Goal: Task Accomplishment & Management: Complete application form

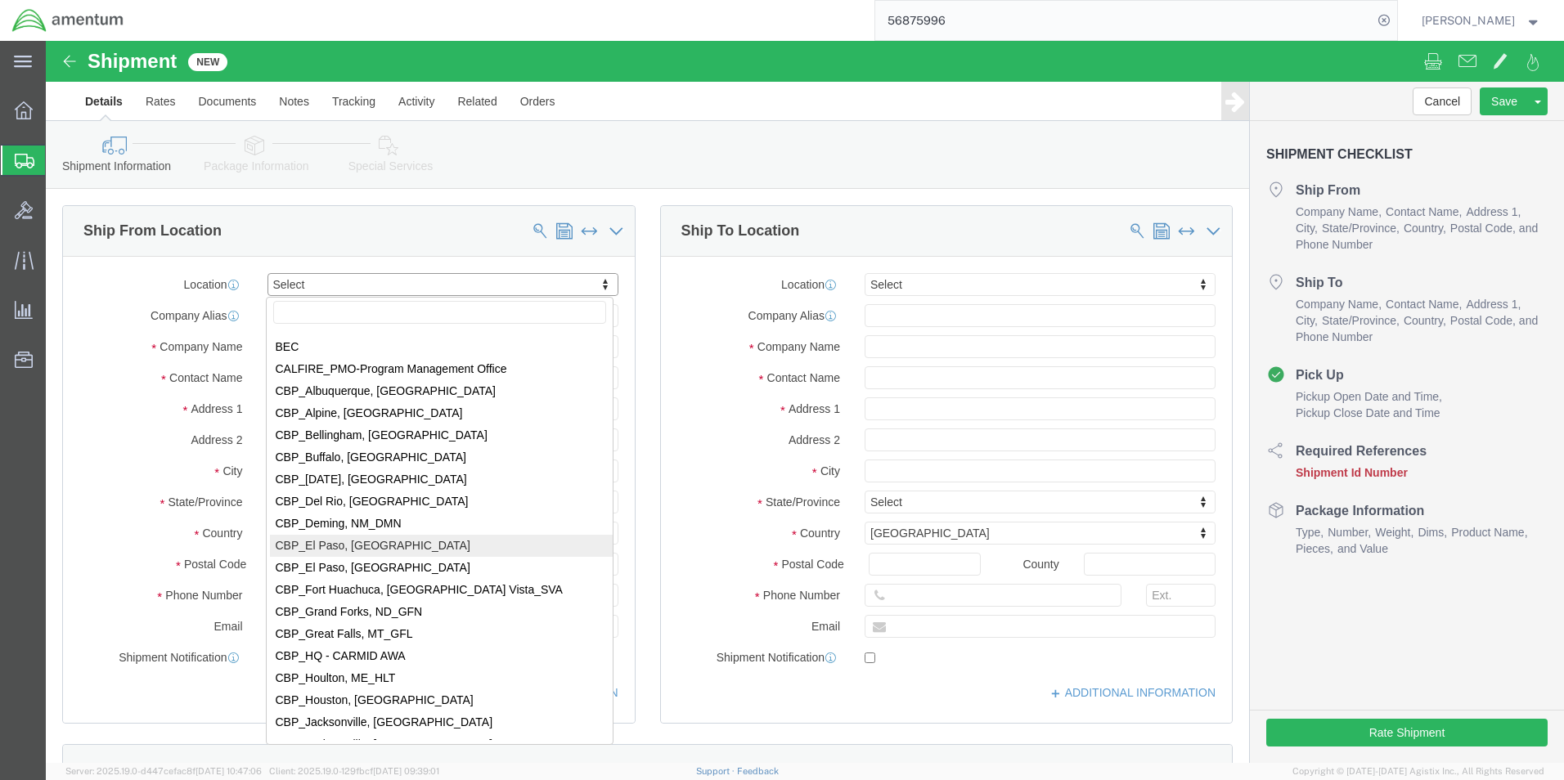
scroll to position [3189, 0]
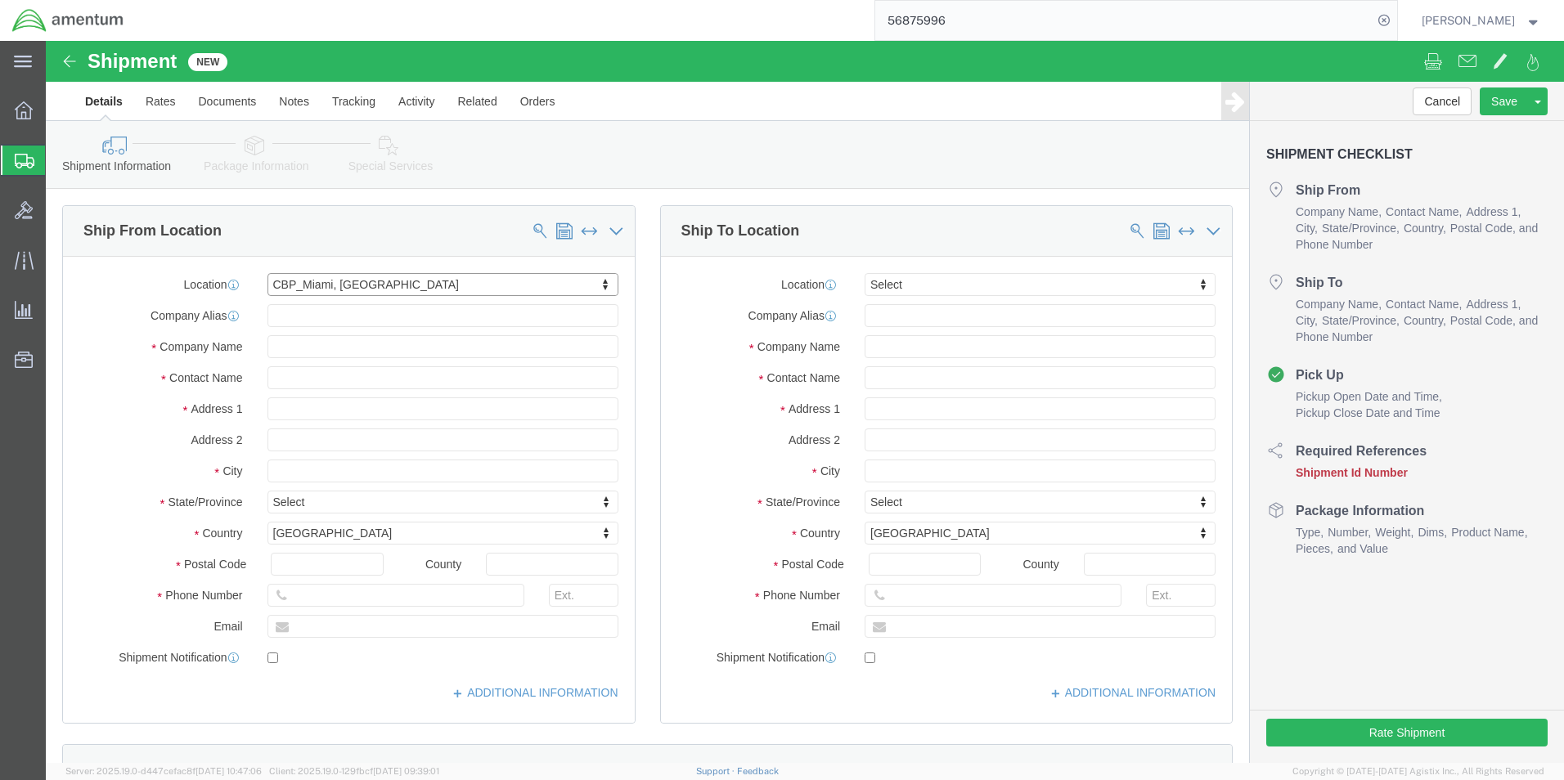
select select "49931"
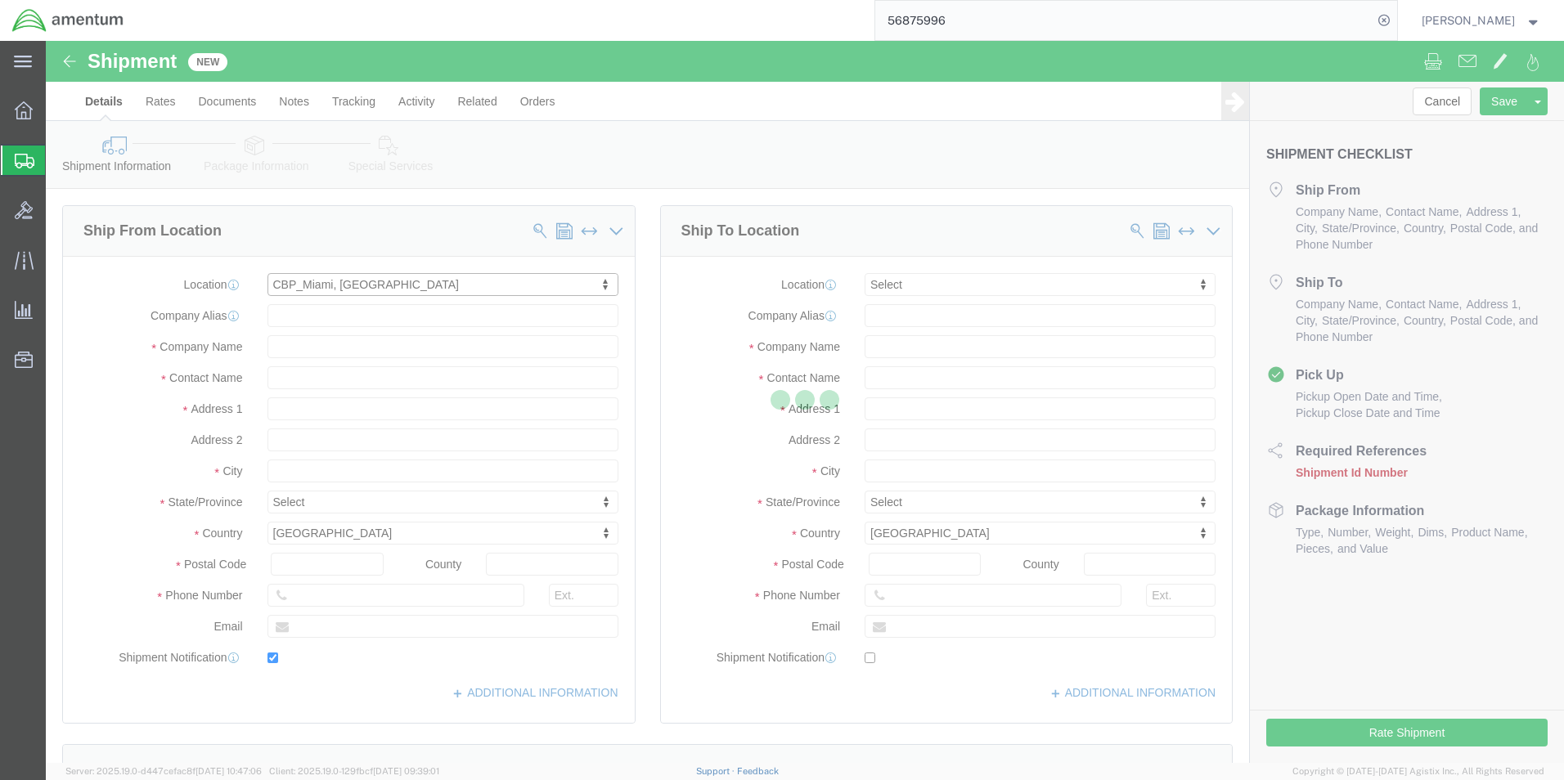
type input "Amentum Services, Inc"
type input "[PERSON_NAME]"
type input "29390 Customs Rd"
type input "Bldg 240, [GEOGRAPHIC_DATA]"
type input "HOMESTEAD"
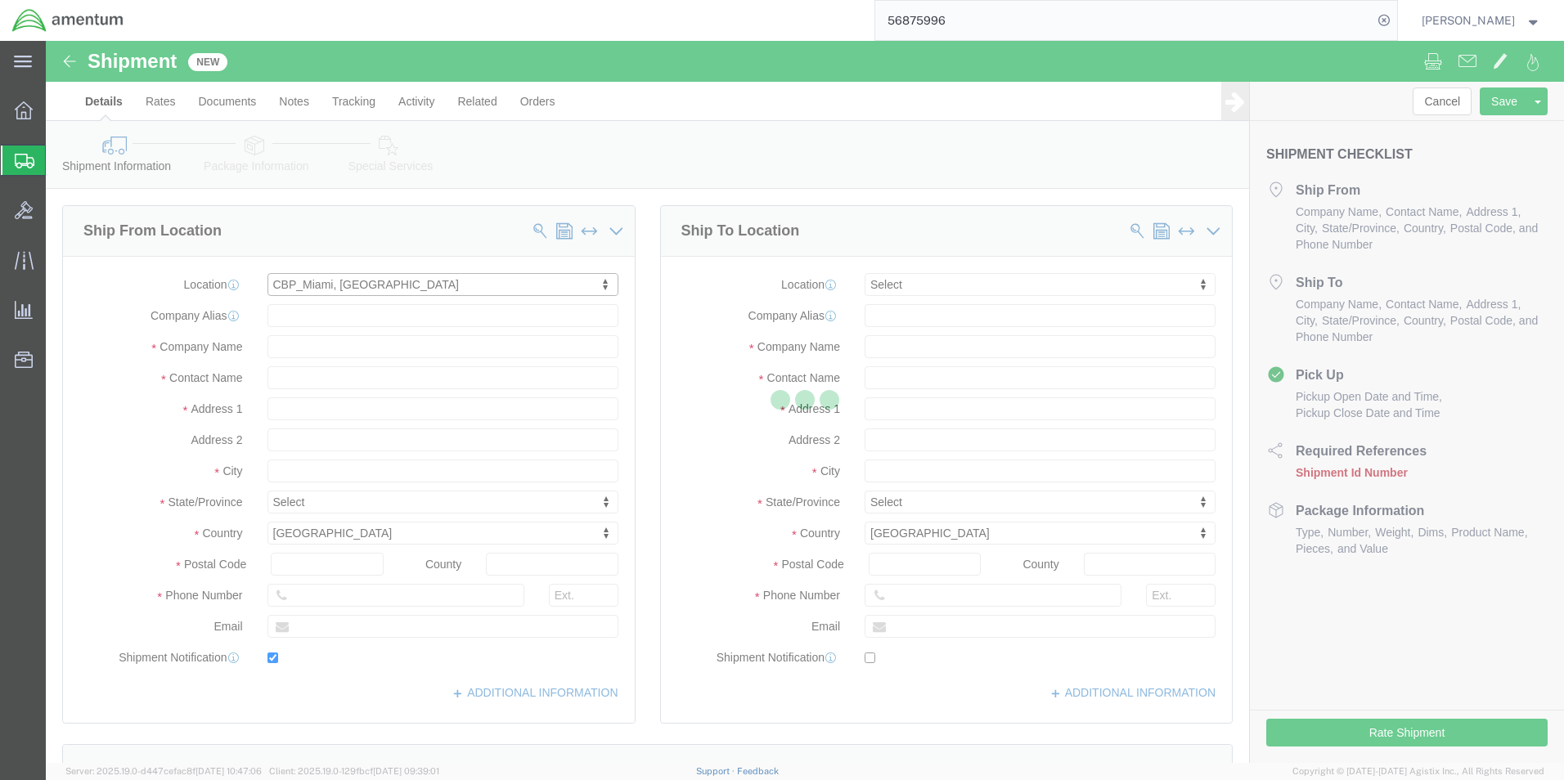
type input "33039"
type input "[PHONE_NUMBER]"
type input "324"
type input "[PERSON_NAME][EMAIL_ADDRESS][PERSON_NAME][DOMAIN_NAME]"
checkbox input "true"
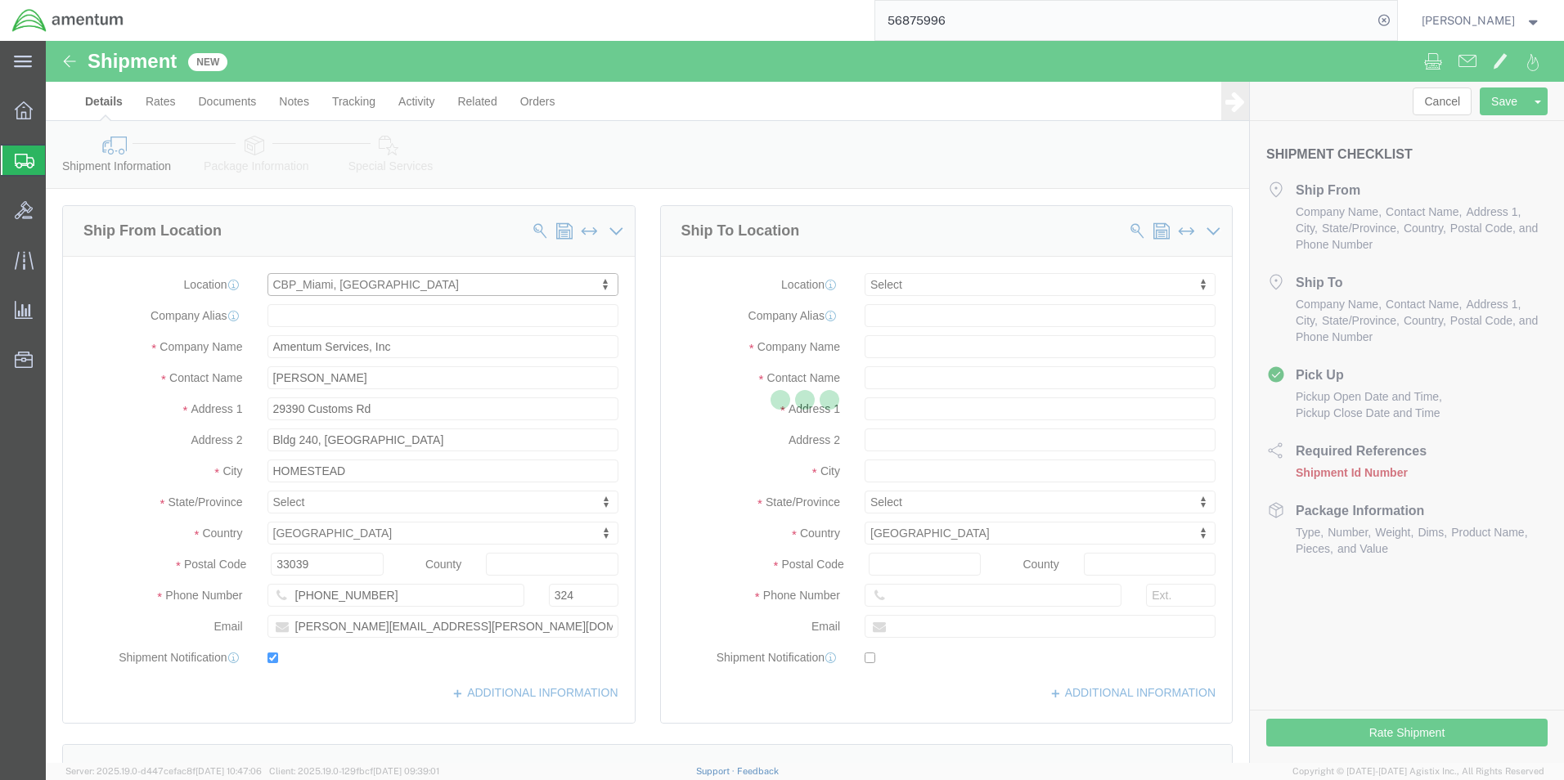
select select "FL"
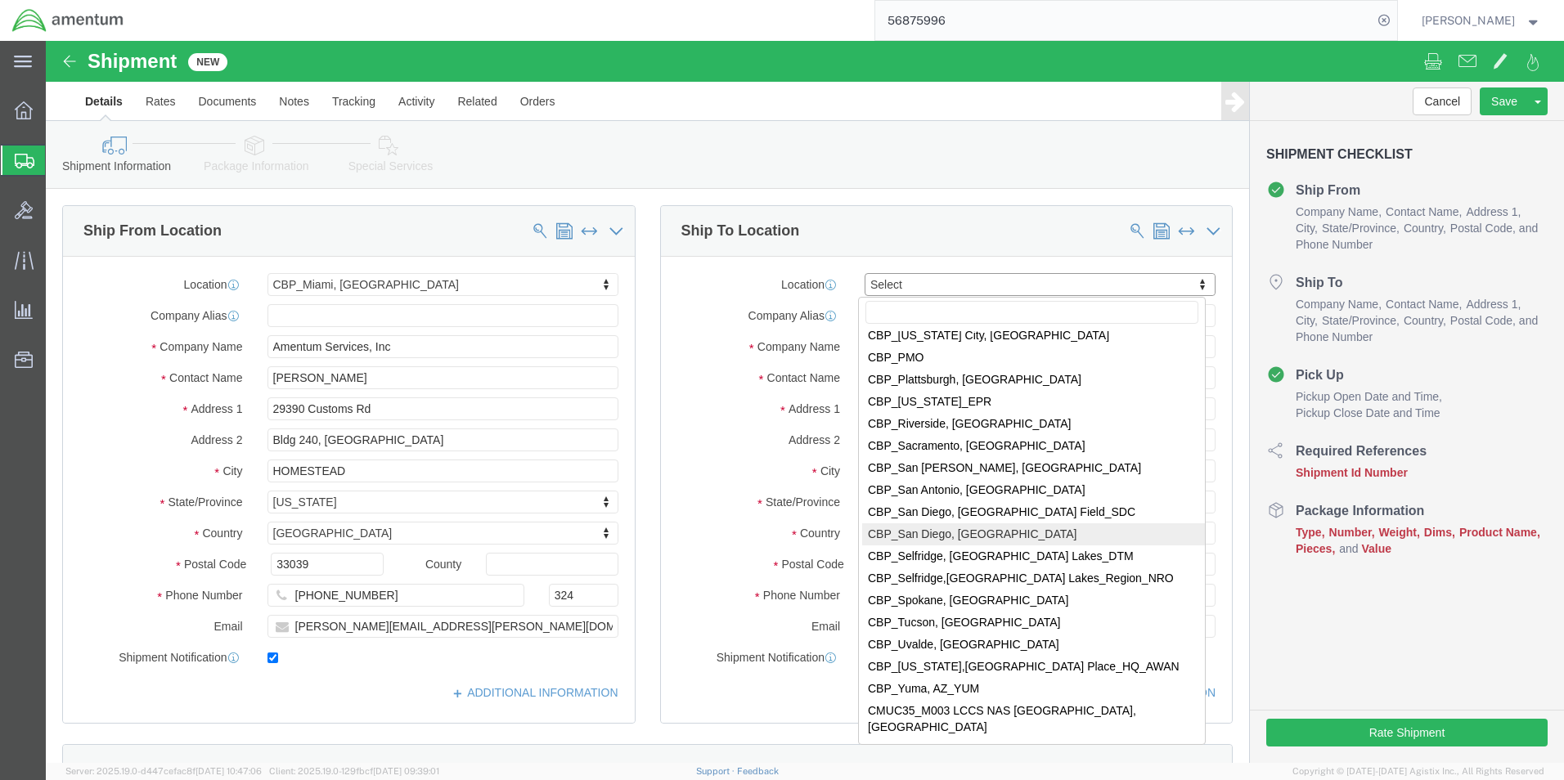
scroll to position [3598, 0]
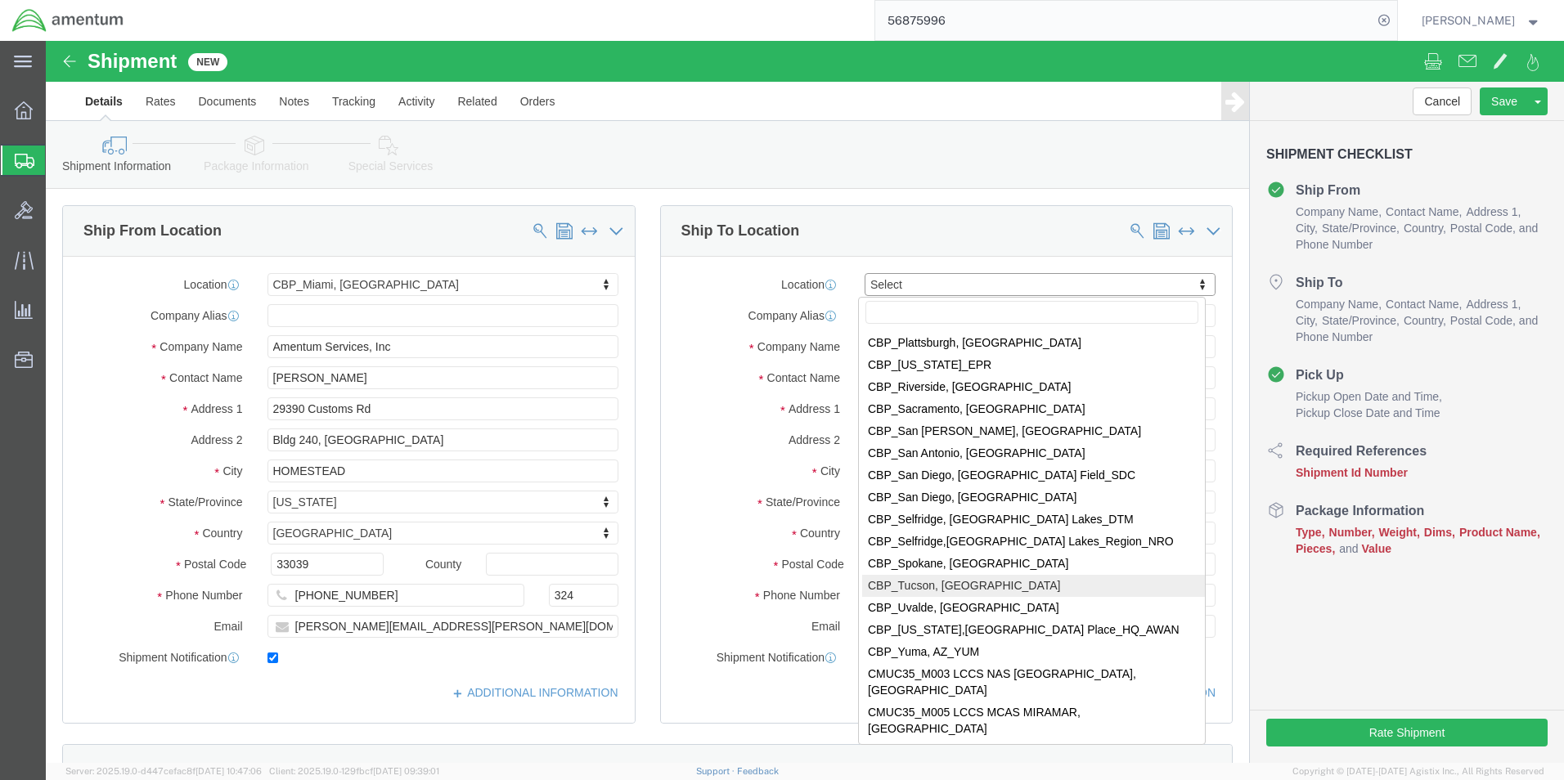
select select "49949"
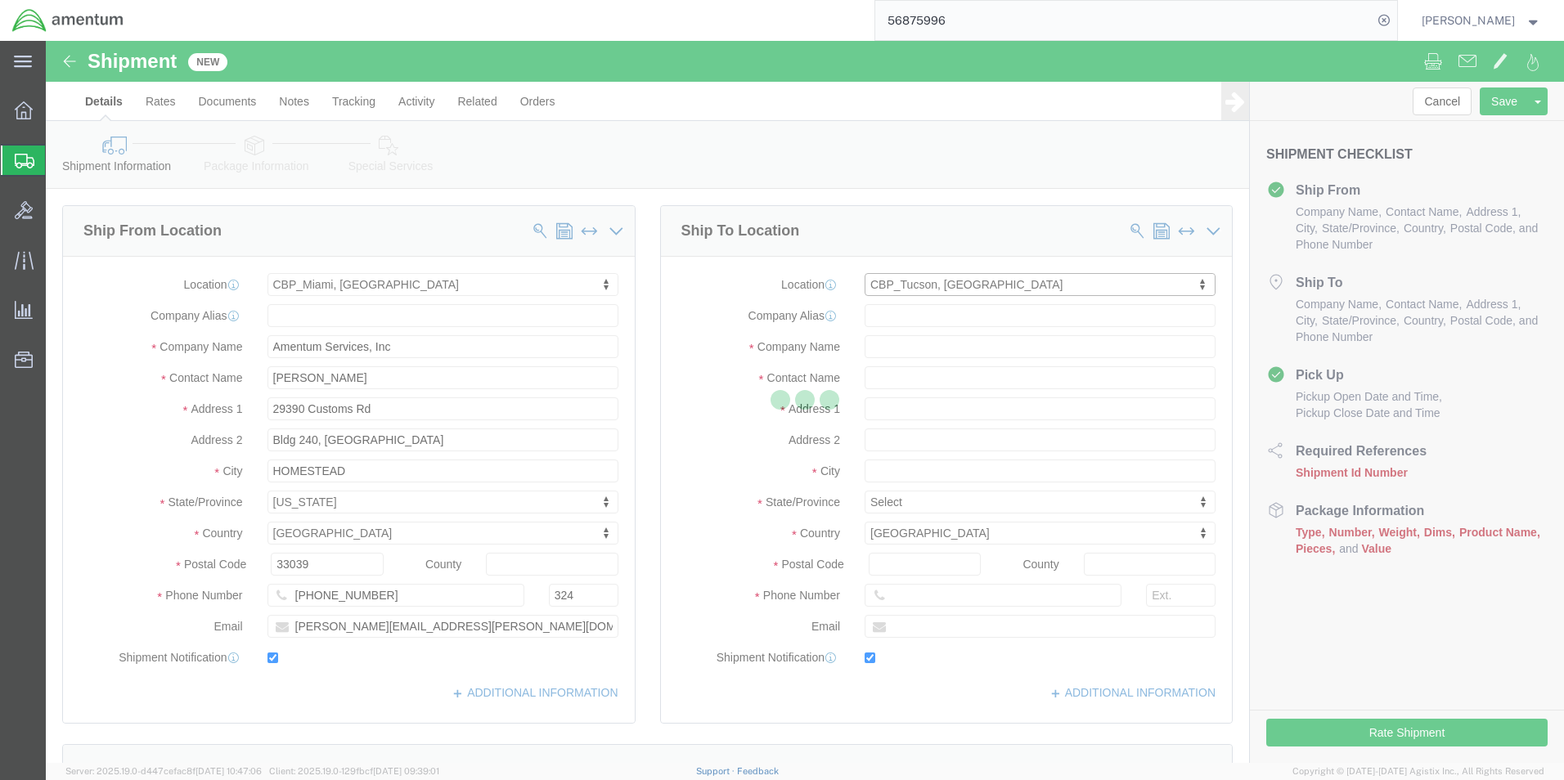
type input "Amentum Services, Inc"
type input "[PERSON_NAME]"
type input "[STREET_ADDRESS]"
type input "[PERSON_NAME] [GEOGRAPHIC_DATA]"
type input "DM AFB"
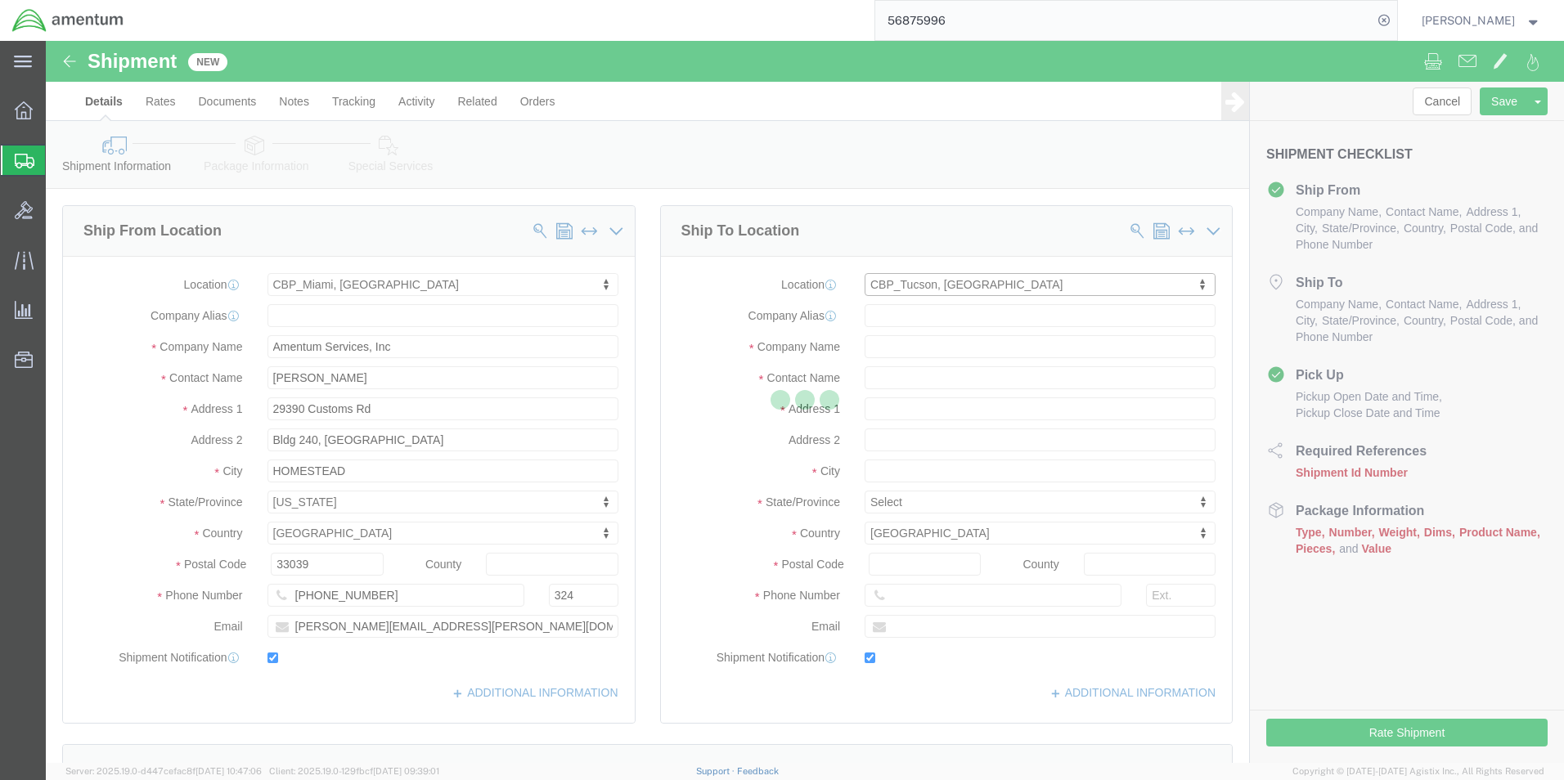
type input "85707"
type input "[PHONE_NUMBER]"
type input "[PERSON_NAME][EMAIL_ADDRESS][PERSON_NAME][DOMAIN_NAME]"
checkbox input "true"
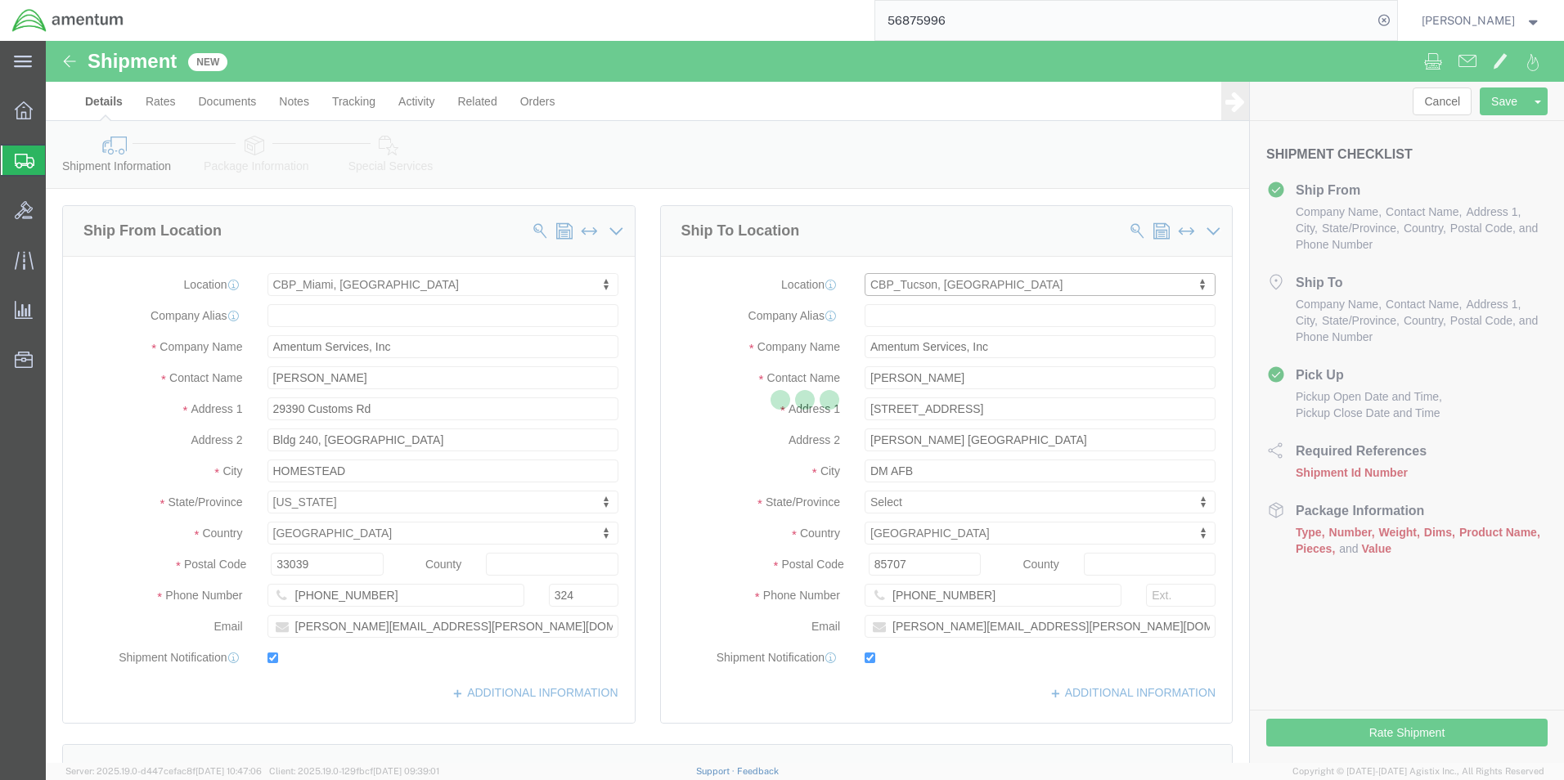
select select "AZ"
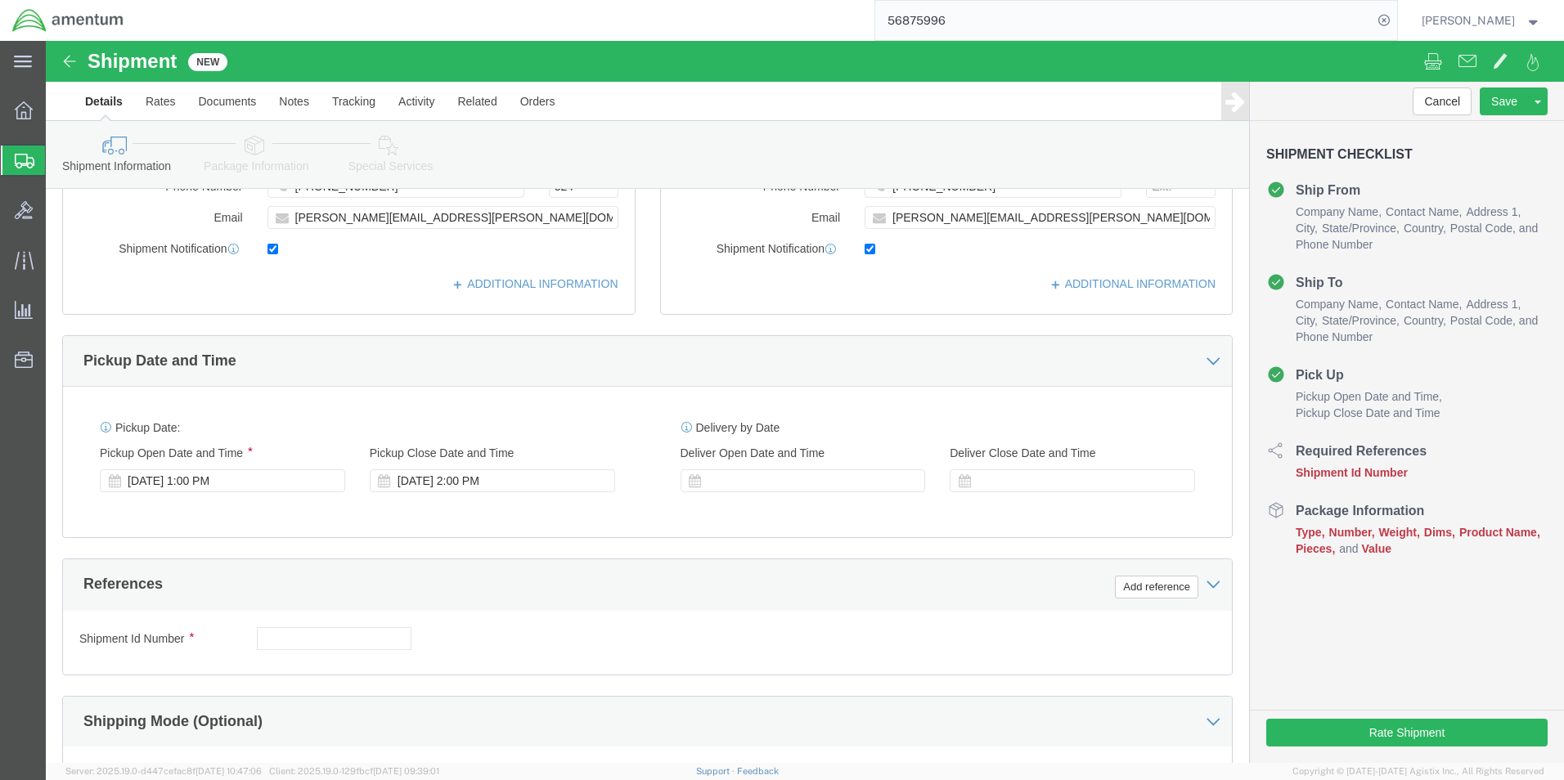
scroll to position [491, 0]
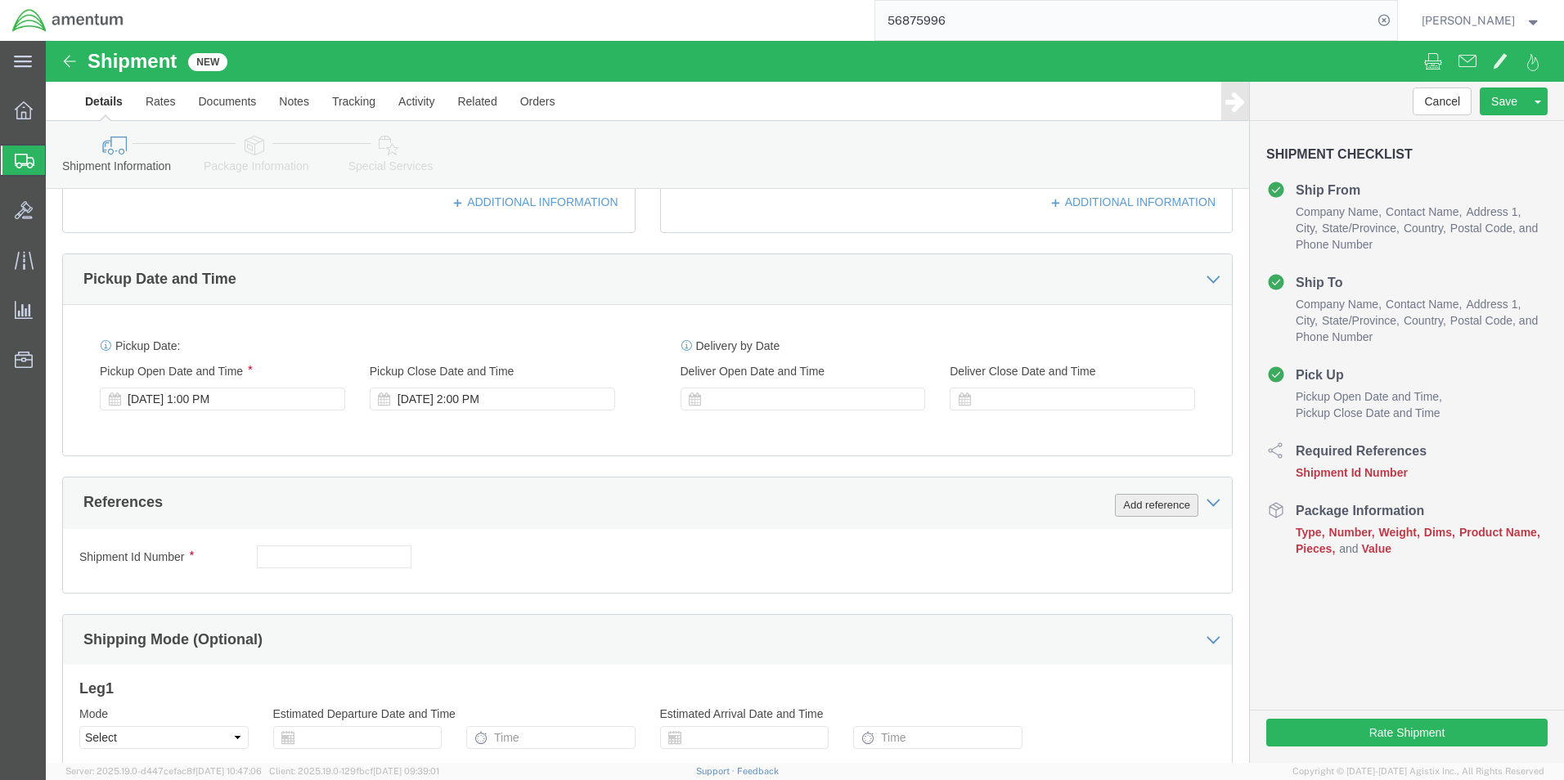
click button "Add reference"
click select "Select Account Type Activity ID Airline Appointment Number ASN Batch Request # …"
select select "DEPT"
click select "Select Account Type Activity ID Airline Appointment Number ASN Batch Request # …"
click input "text"
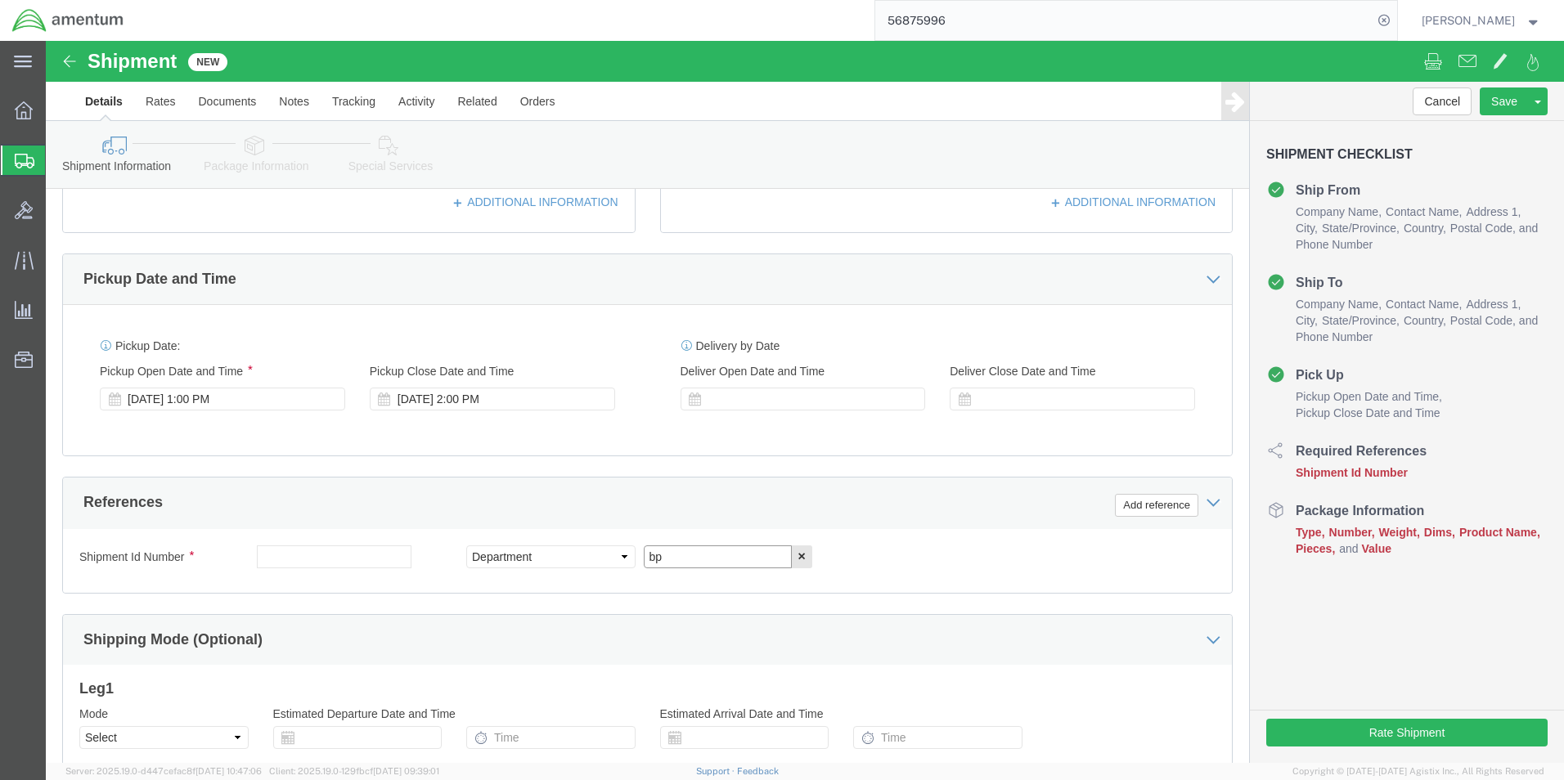
type input "p"
type input "CBP"
click button "Add reference"
click select "Select Account Type Activity ID Airline Appointment Number ASN Batch Request # …"
select select "CUSTREF"
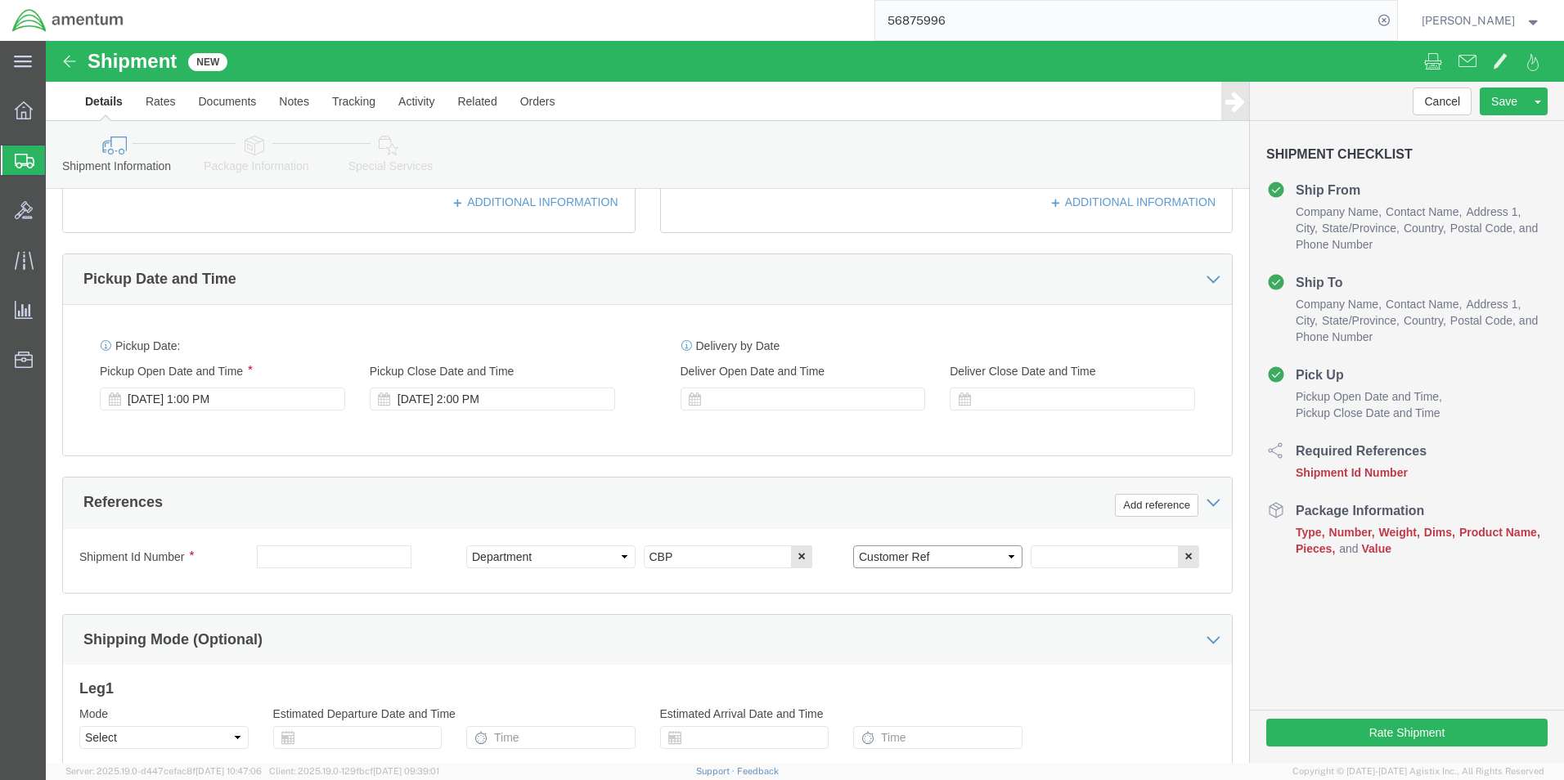
click select "Select Account Type Activity ID Airline Appointment Number ASN Batch Request # …"
click input "text"
type input "GASKET"
click button "Add reference"
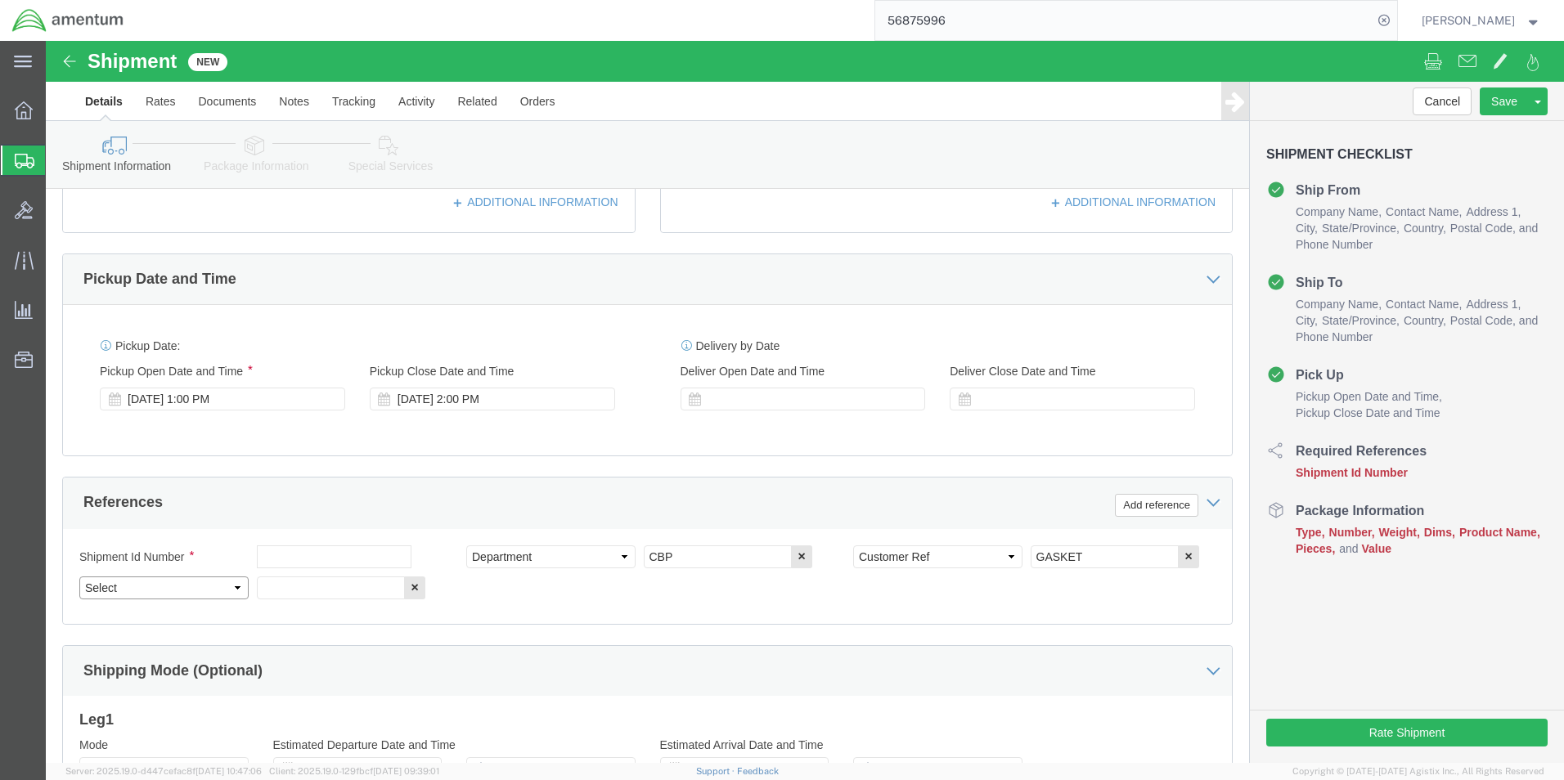
click select "Select Account Type Activity ID Airline Appointment Number ASN Batch Request # …"
select select "PROJNUM"
click select "Select Account Type Activity ID Airline Appointment Number ASN Batch Request # …"
click input "text"
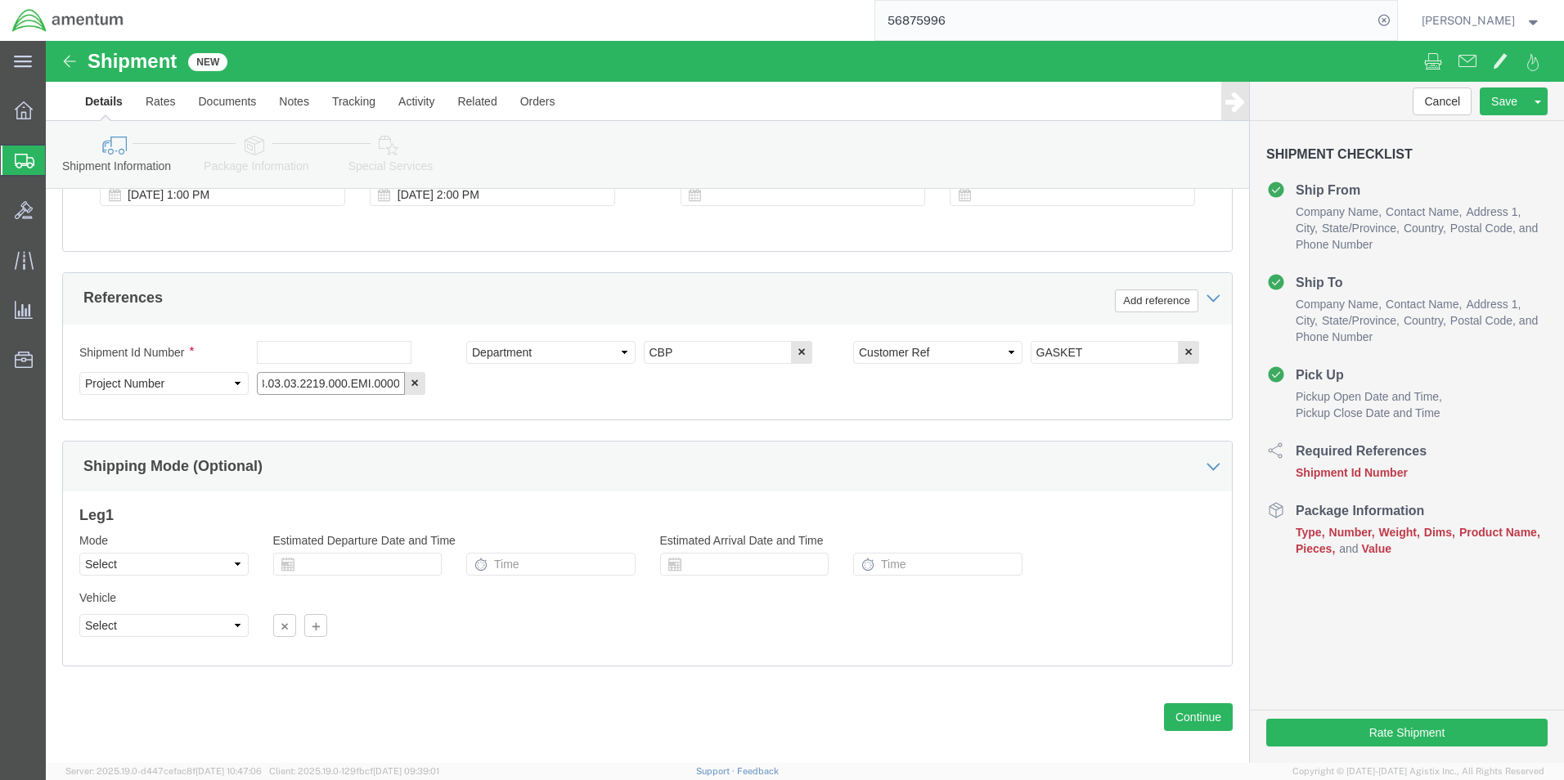
scroll to position [713, 0]
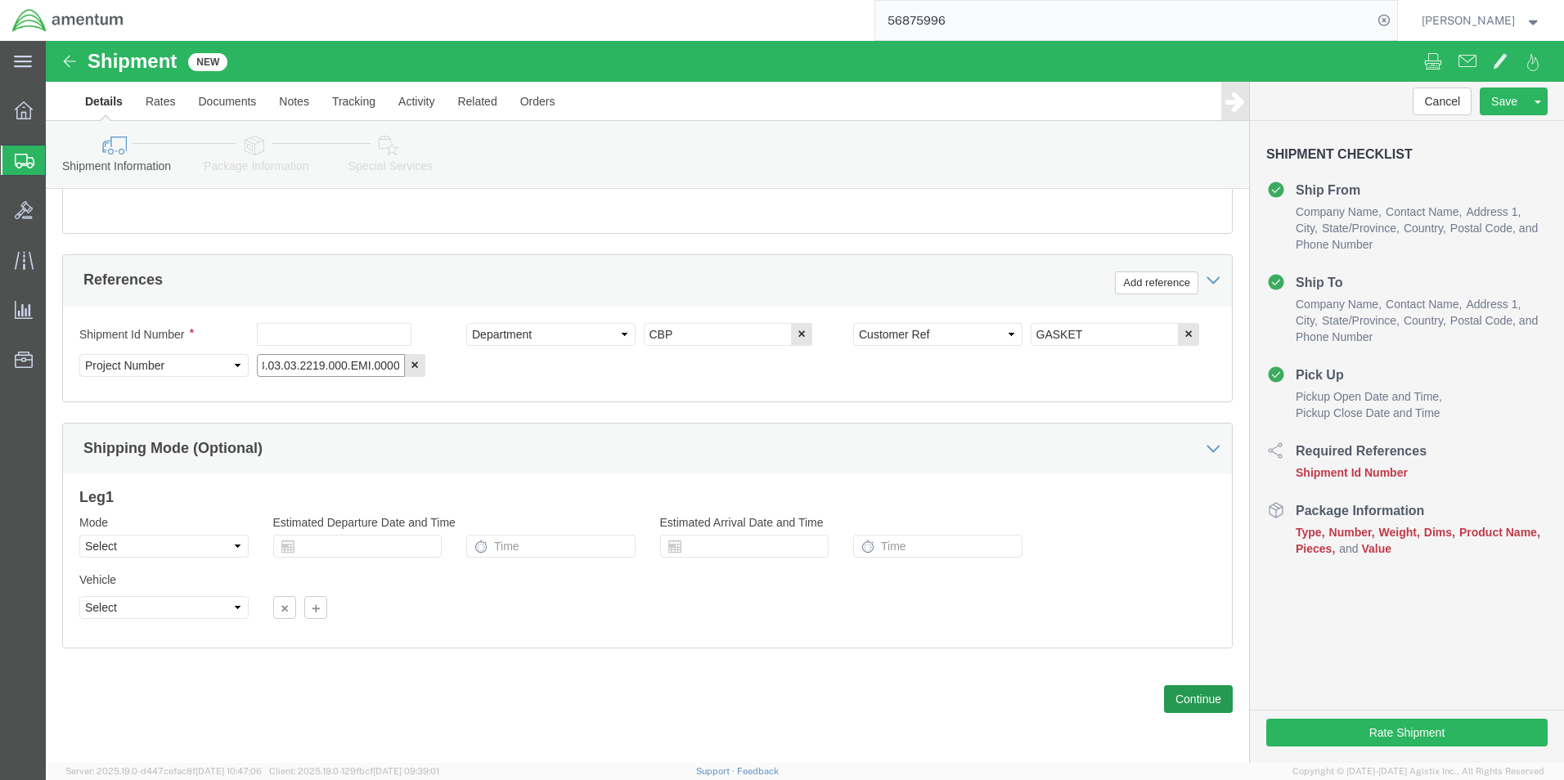
type input "6118.03.03.2219.000.EMI.0000"
click button "Continue"
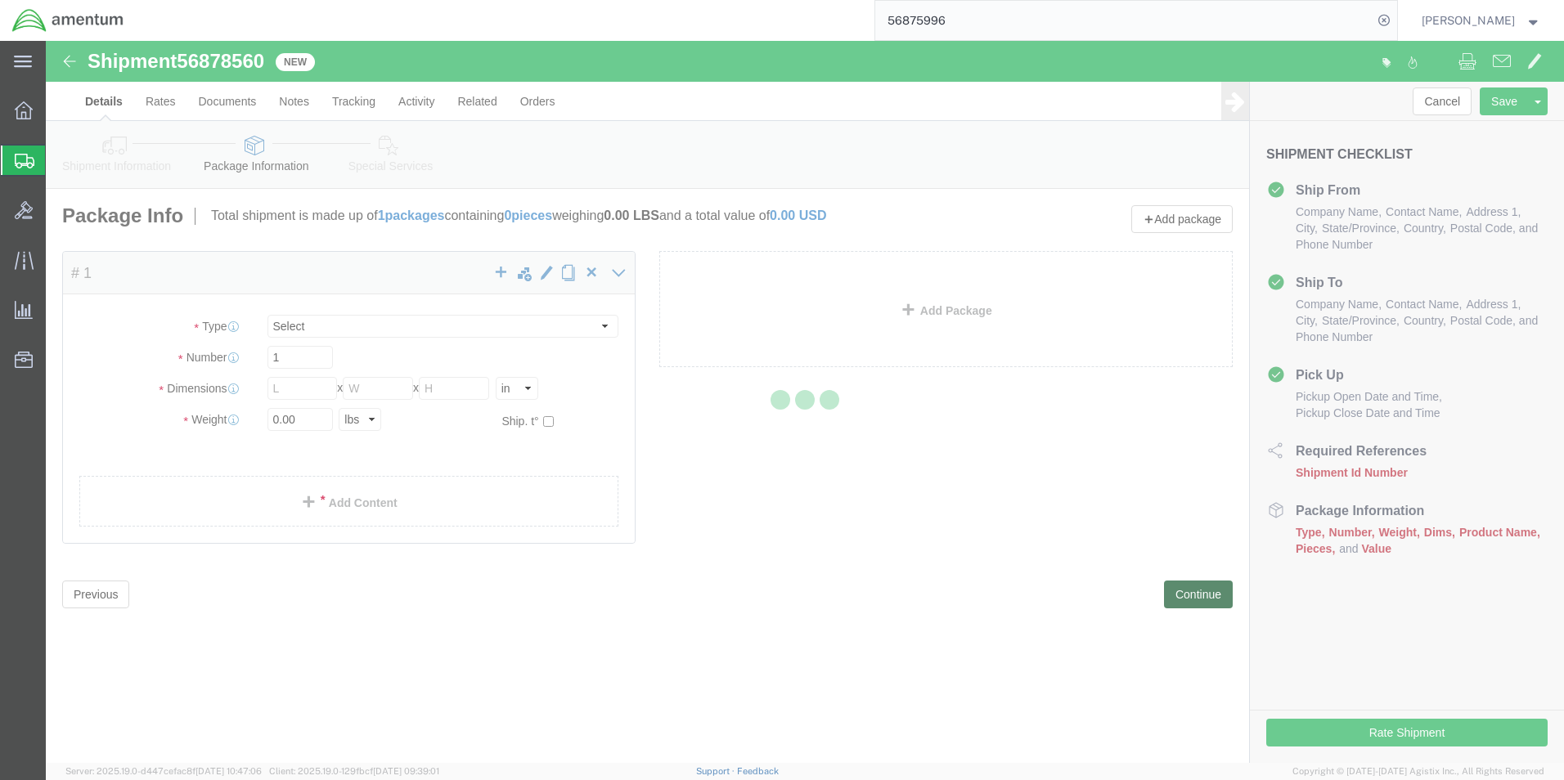
select select "CBOX"
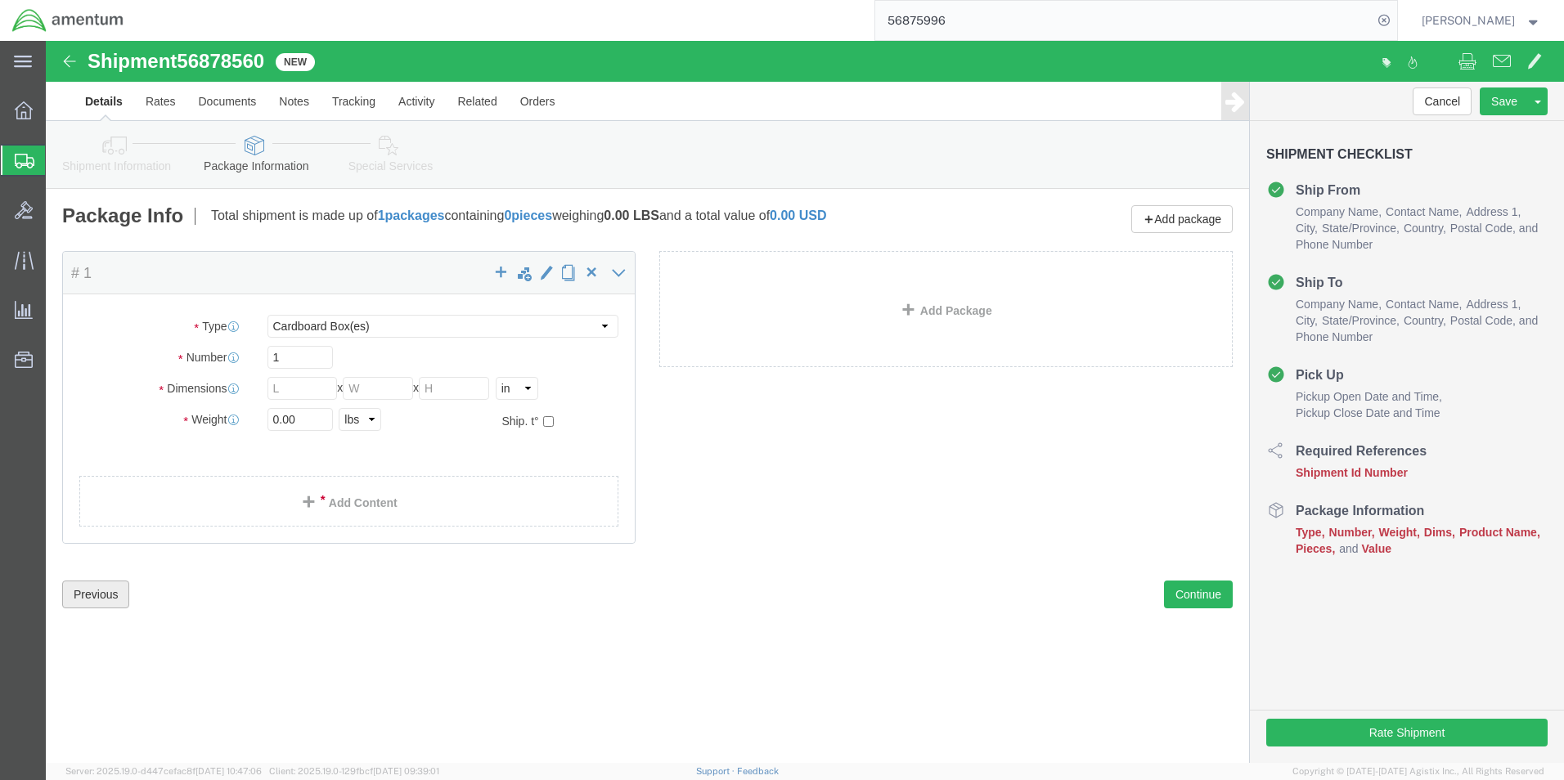
click button "Previous"
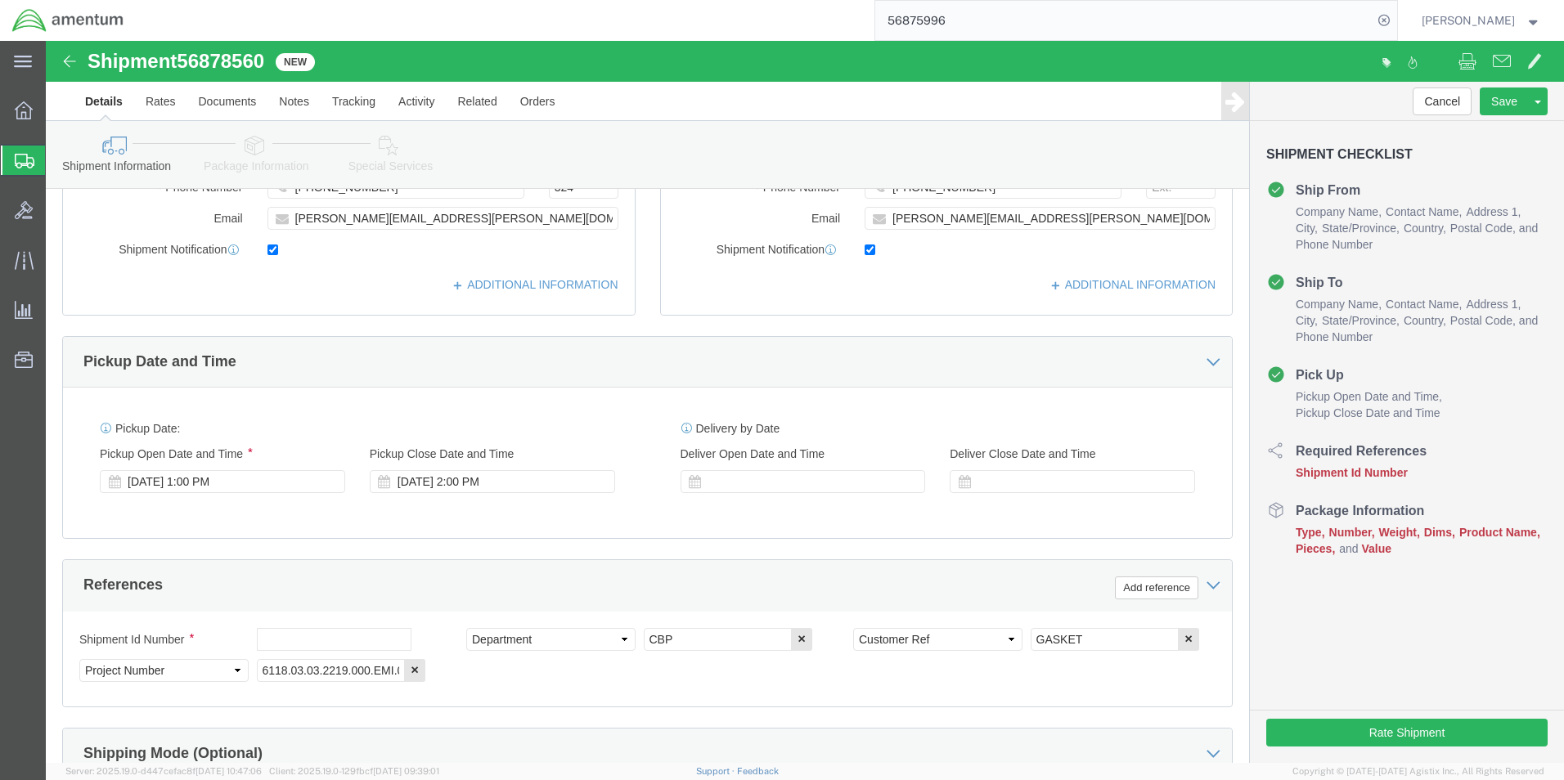
scroll to position [409, 0]
click input "text"
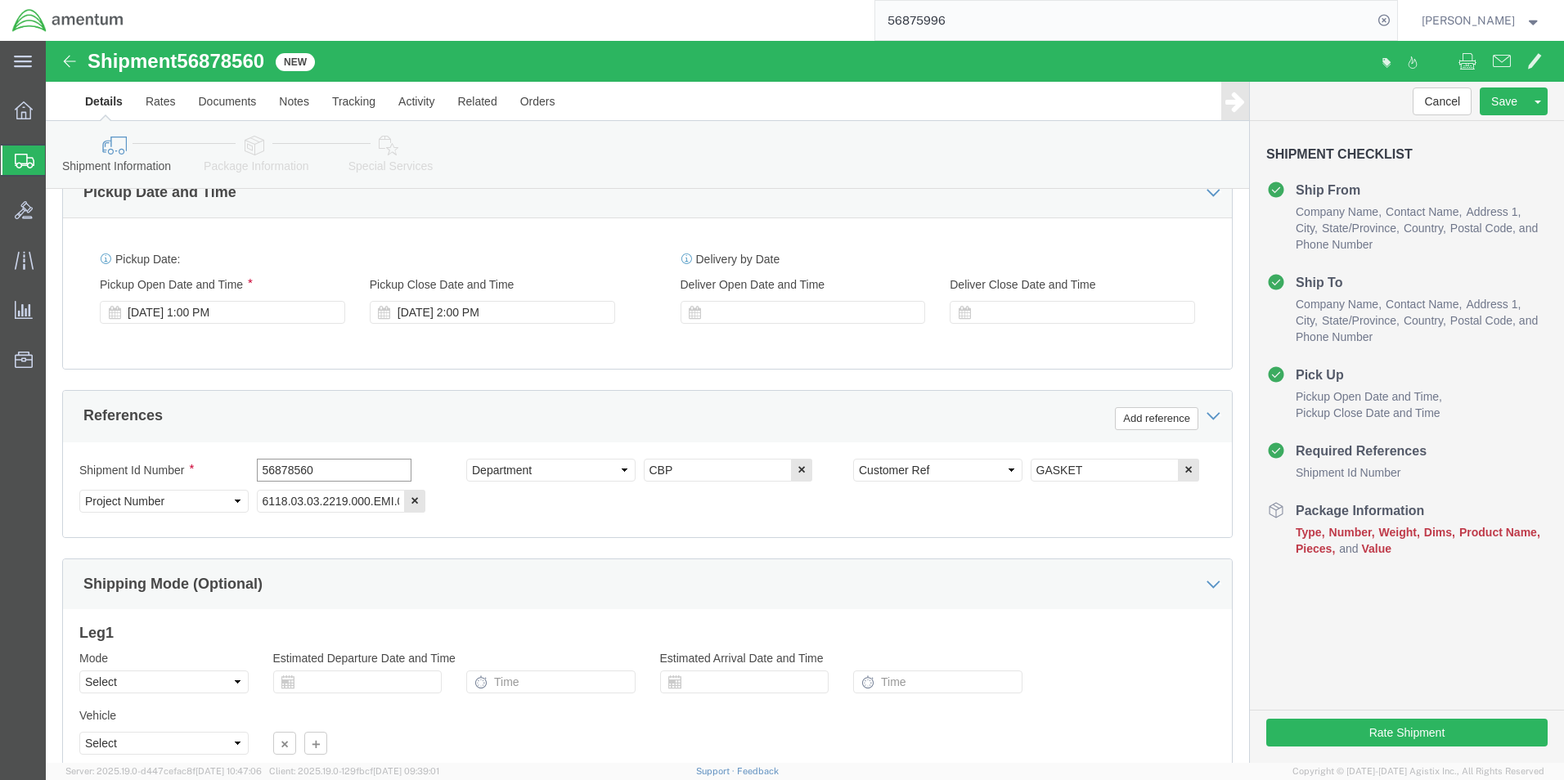
scroll to position [713, 0]
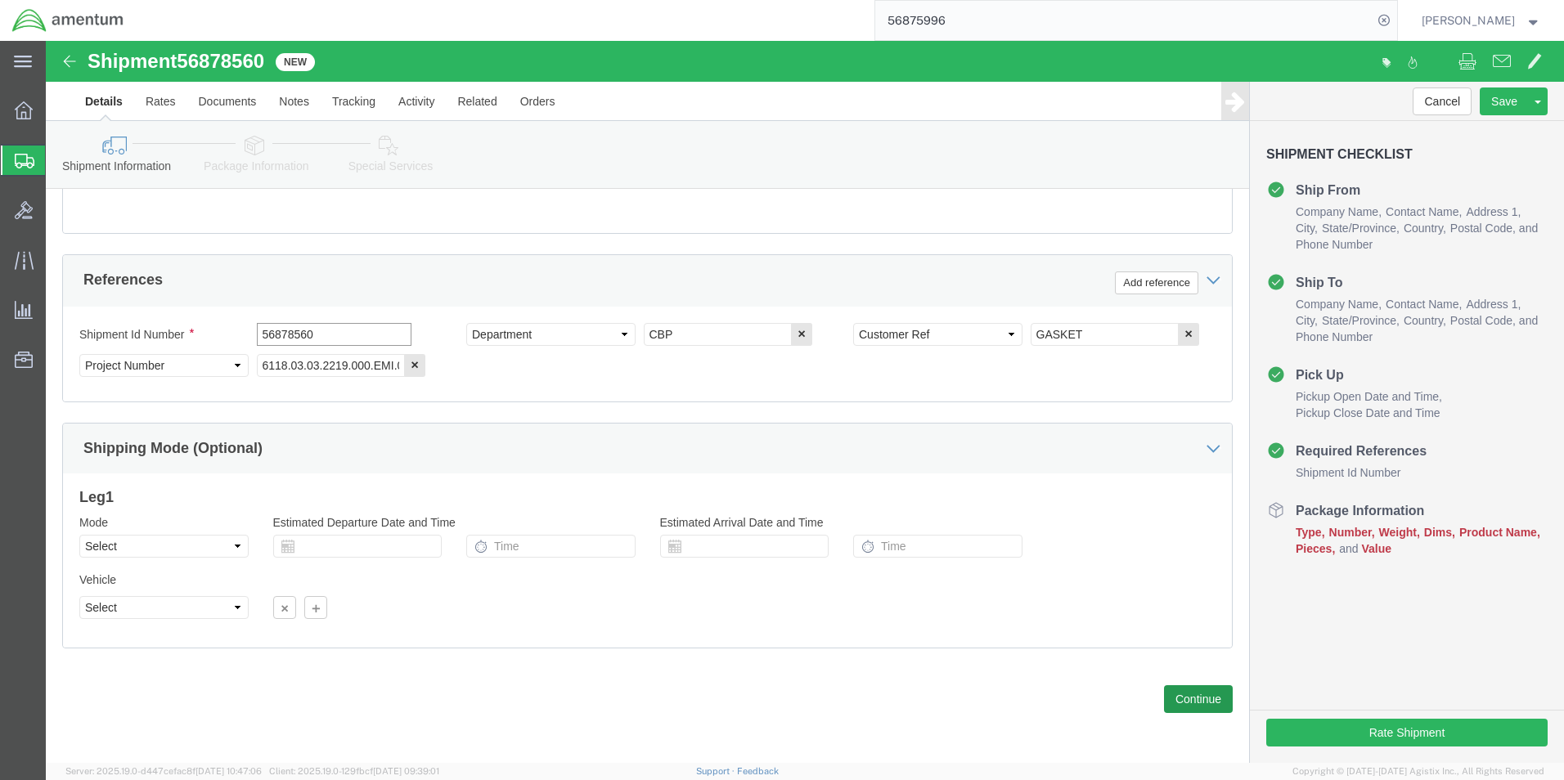
type input "56878560"
click button "Continue"
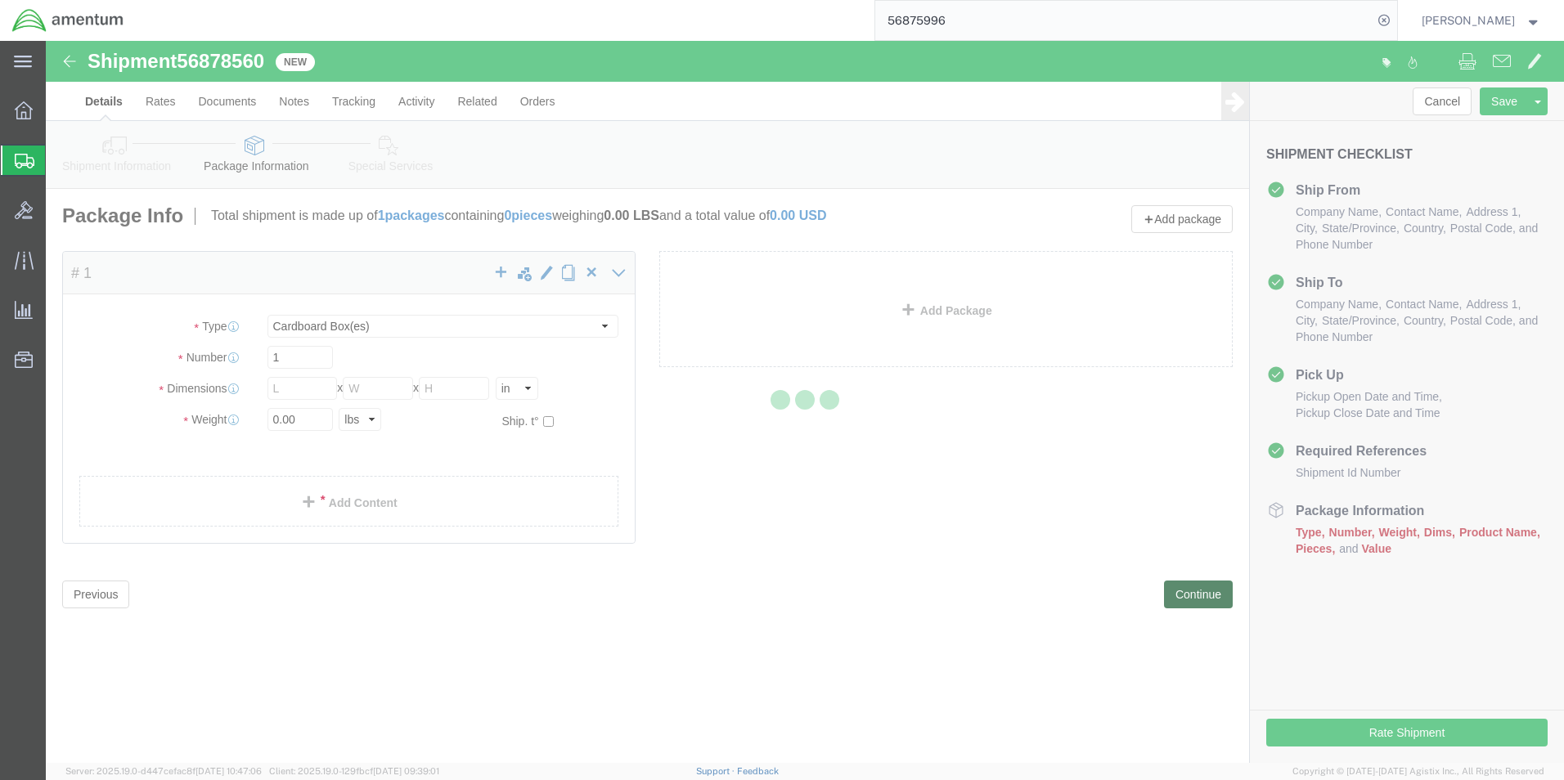
scroll to position [0, 0]
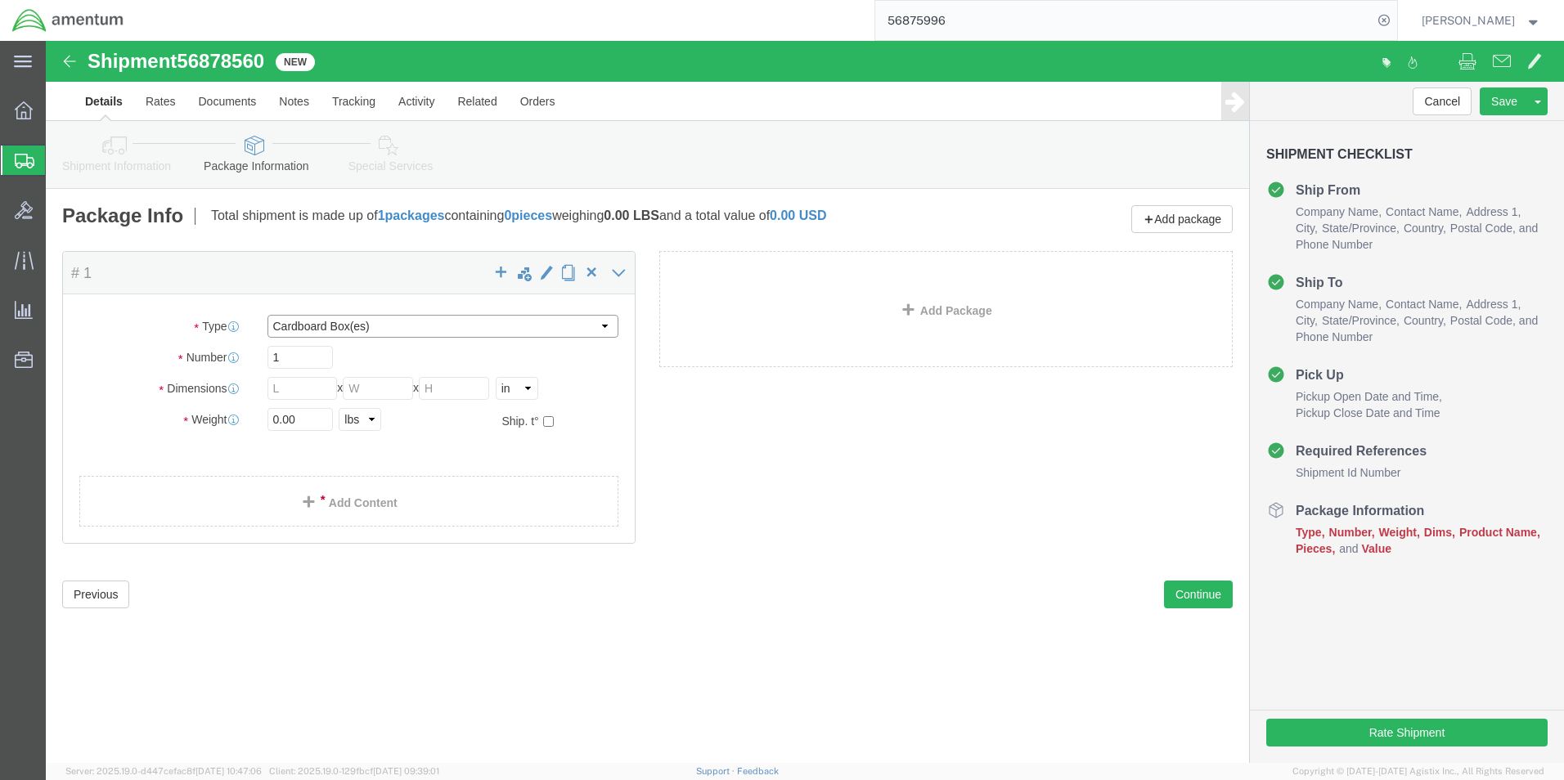
drag, startPoint x: 556, startPoint y: 285, endPoint x: 545, endPoint y: 295, distance: 14.5
click select "Select BCK Boxes Bale(s) Basket(s) Bolt(s) Bottle(s) Buckets Bulk Bundle(s) Can…"
select select "SBX"
click select "Select BCK Boxes Bale(s) Basket(s) Bolt(s) Bottle(s) Buckets Bulk Bundle(s) Can…"
type input "12.25"
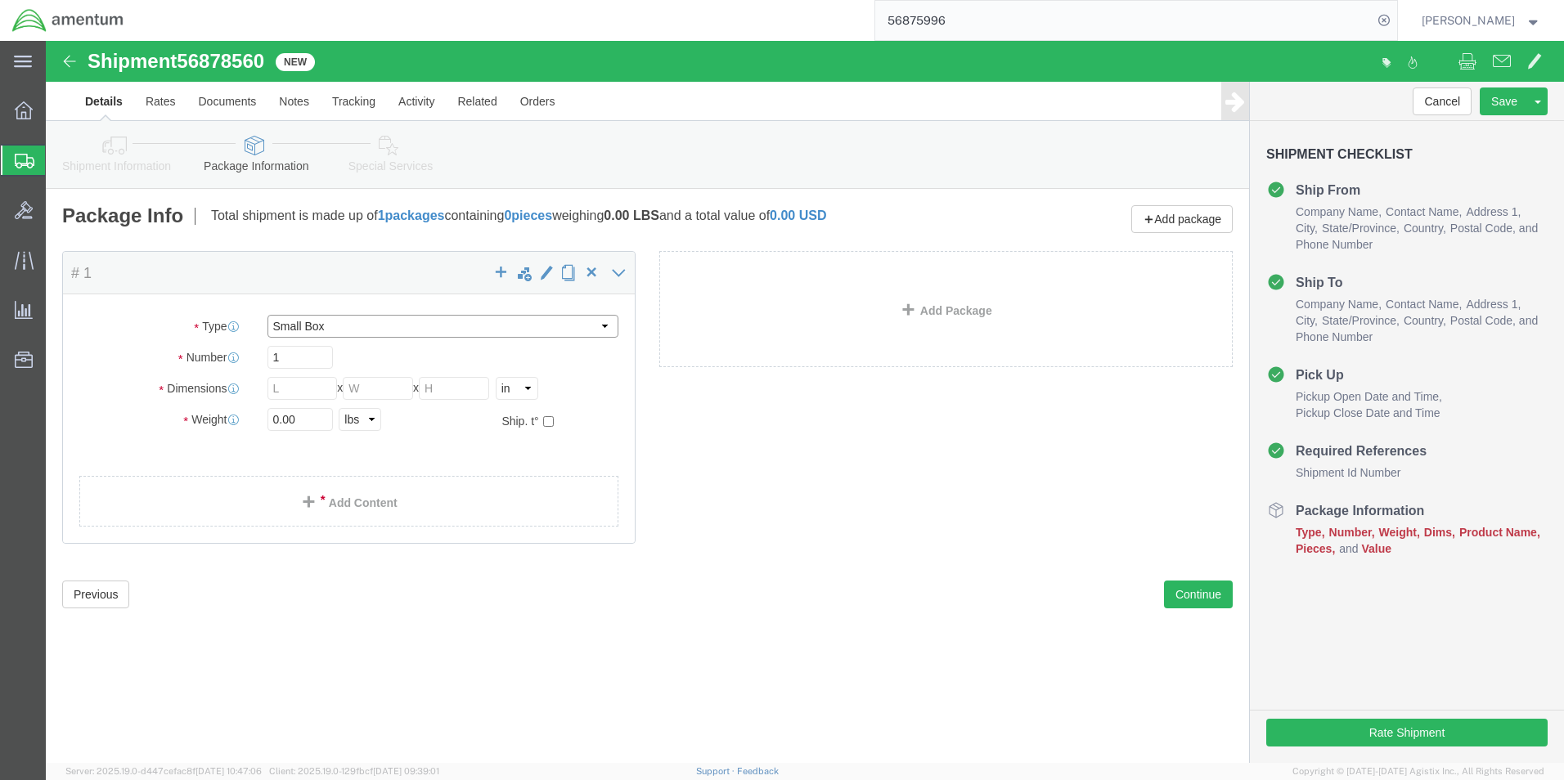
type input "11.00"
type input "1.50"
click input "0.00"
type input "1.00"
click span
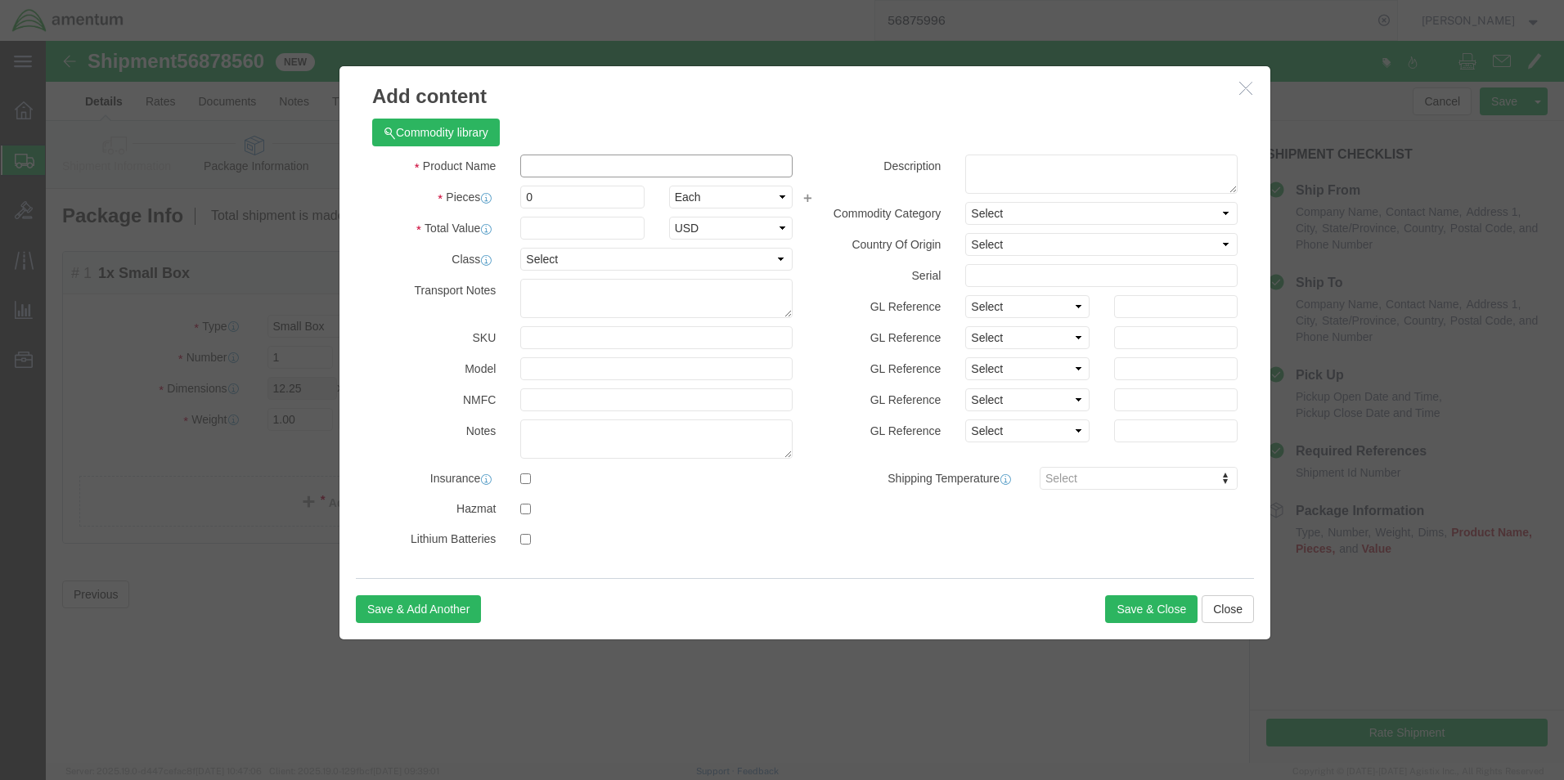
click input "text"
type input "GASKET"
click input "0"
type input "1"
click input "text"
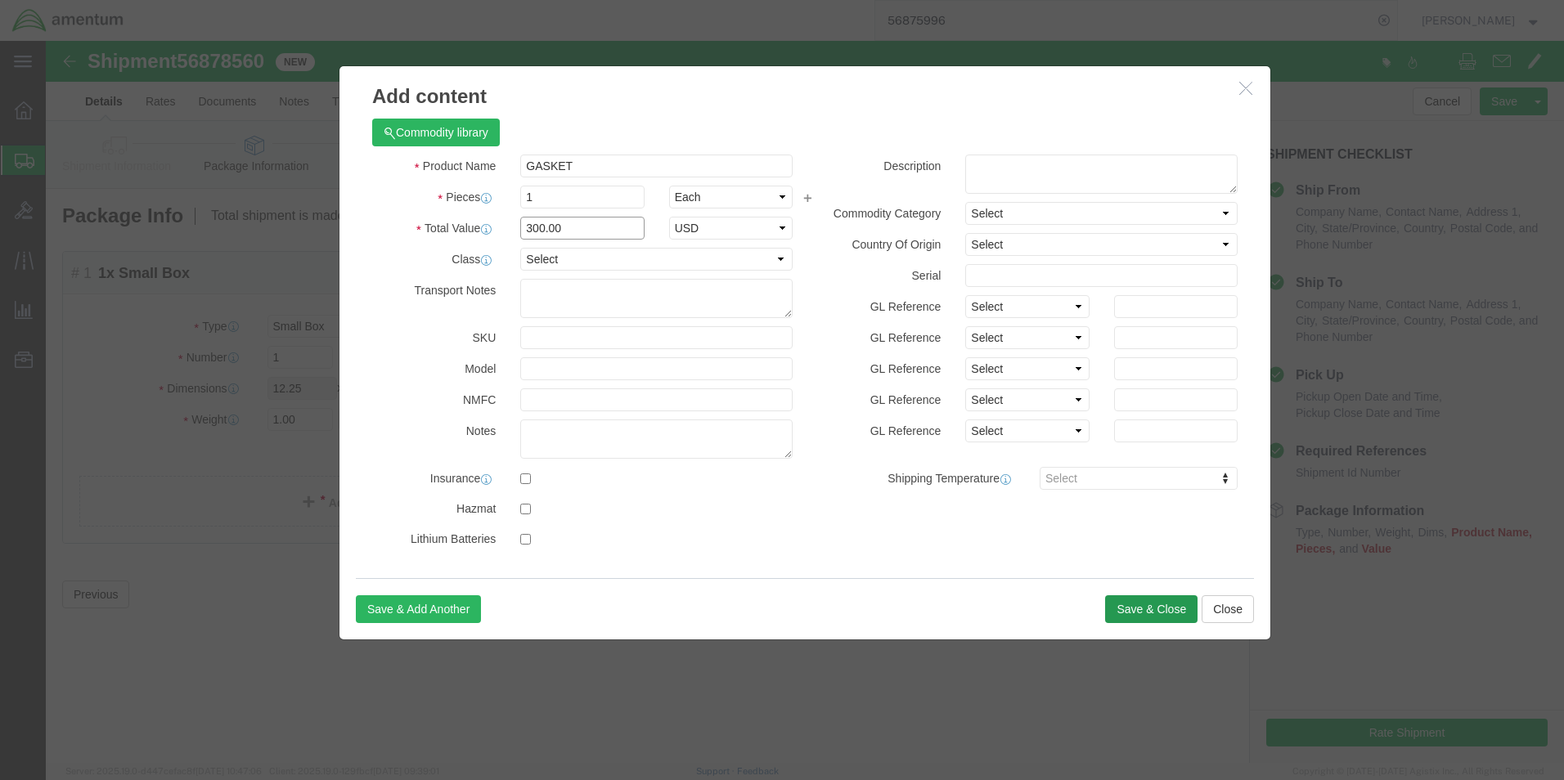
type input "300.00"
click button "Save & Close"
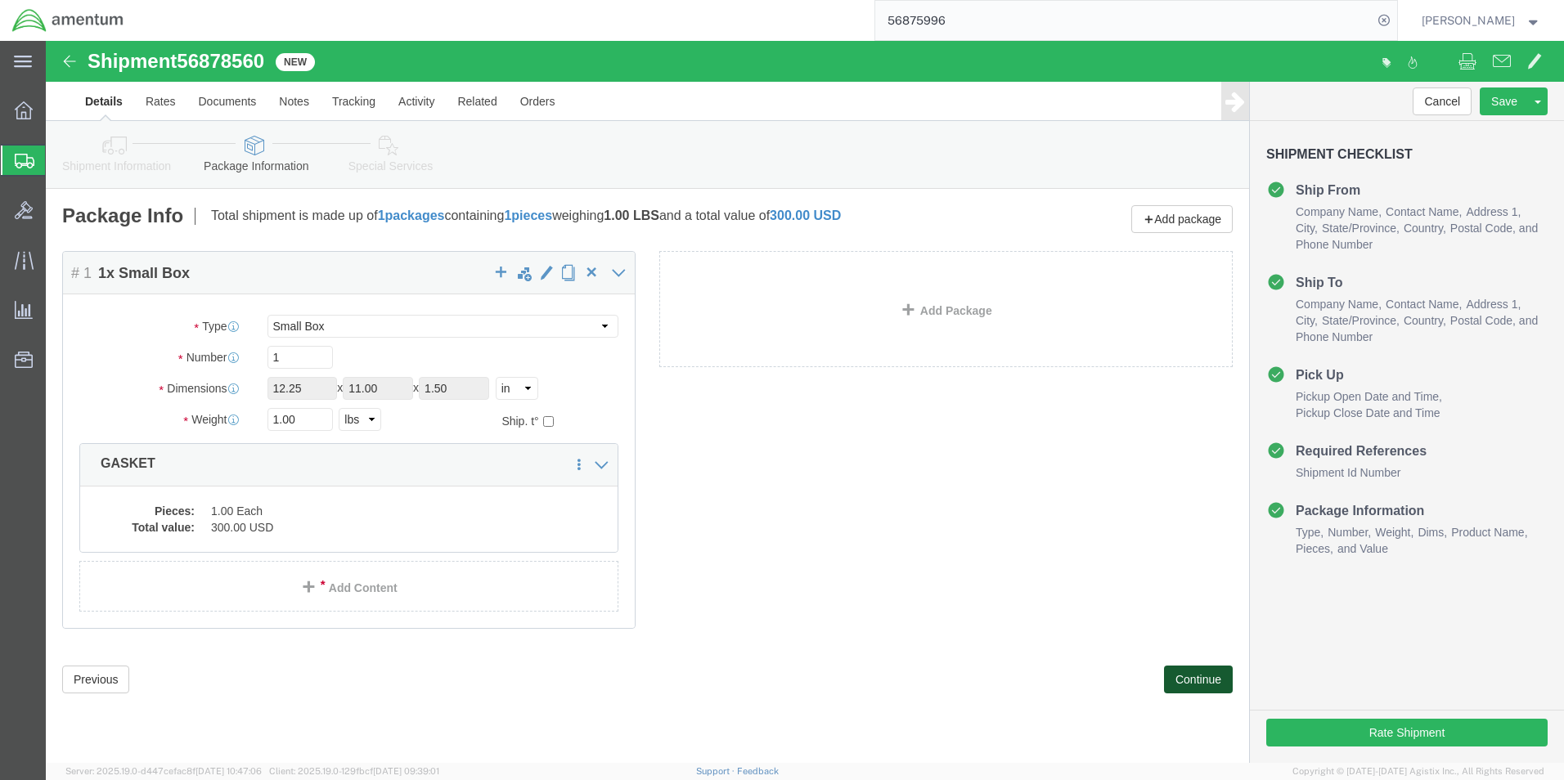
click button "Continue"
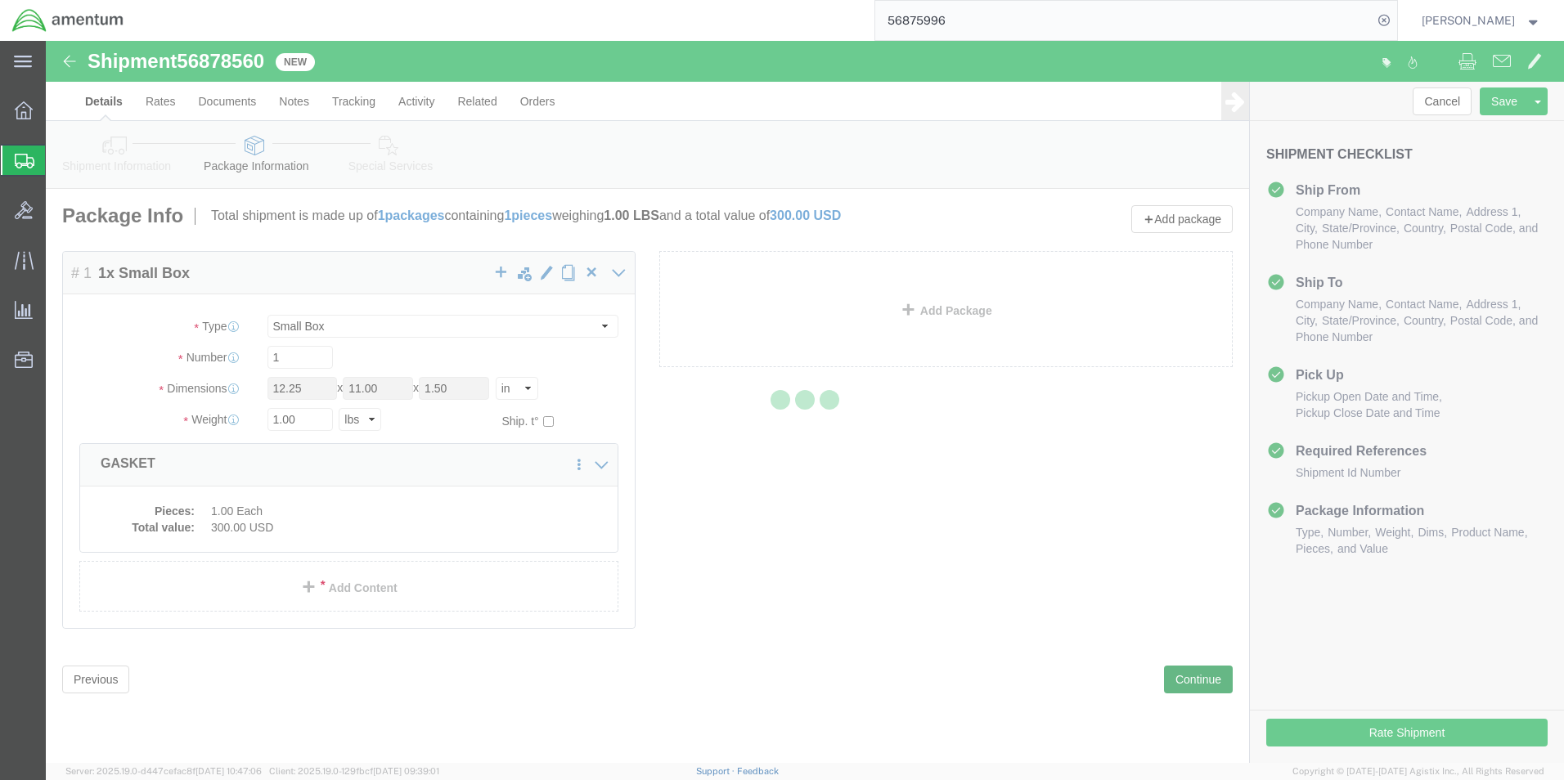
select select
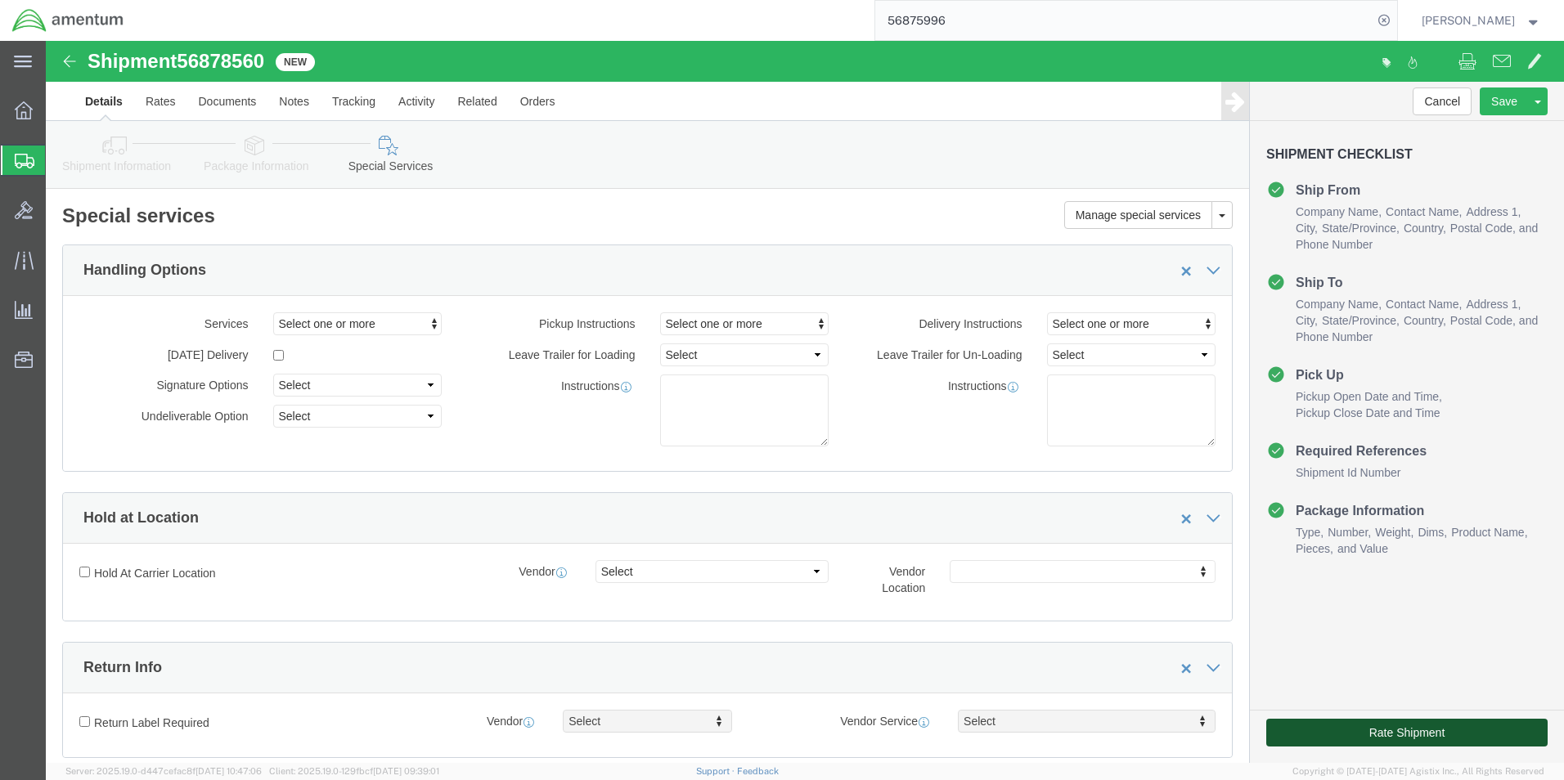
click button "Rate Shipment"
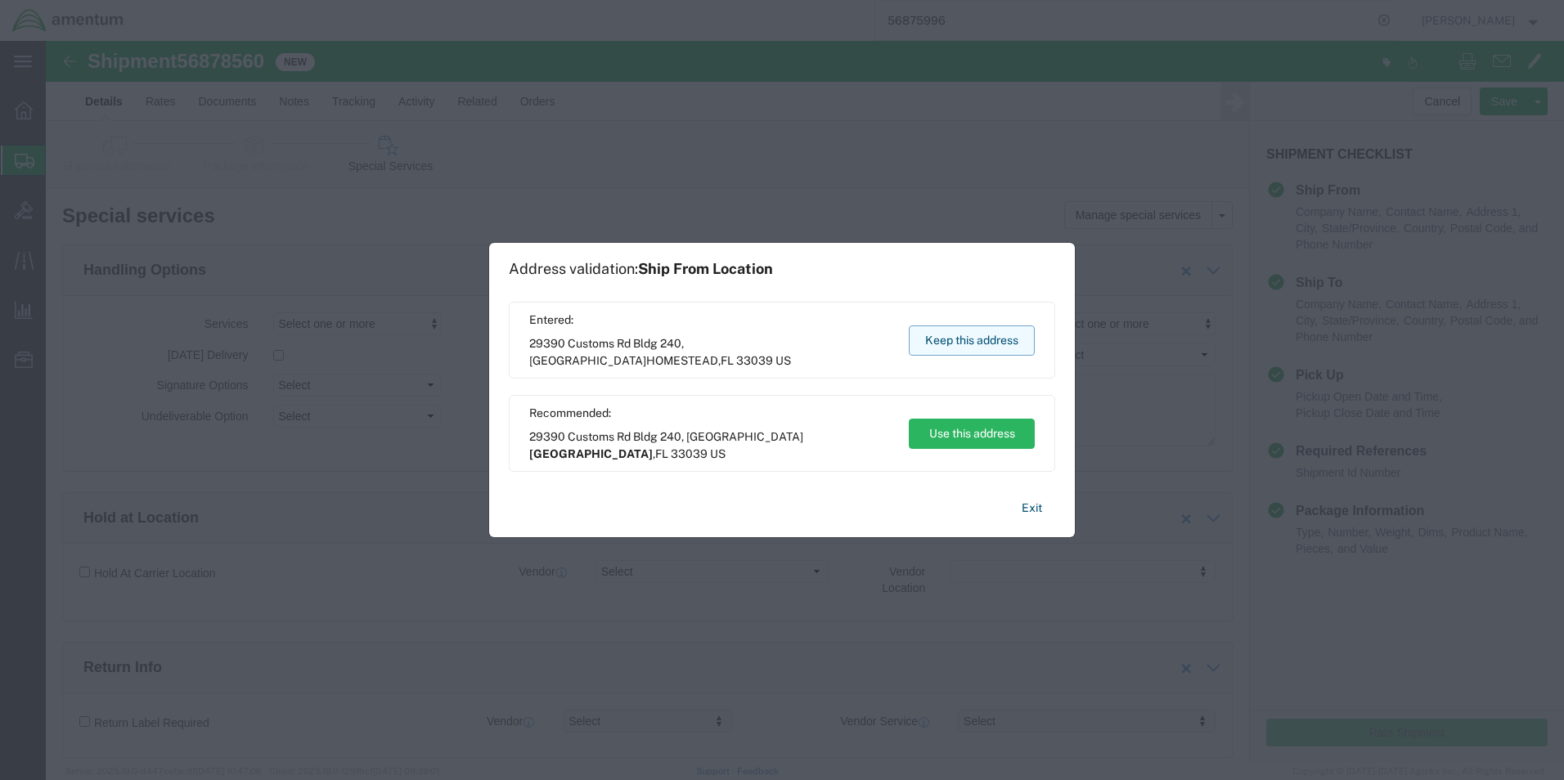
click at [944, 341] on button "Keep this address" at bounding box center [972, 340] width 126 height 30
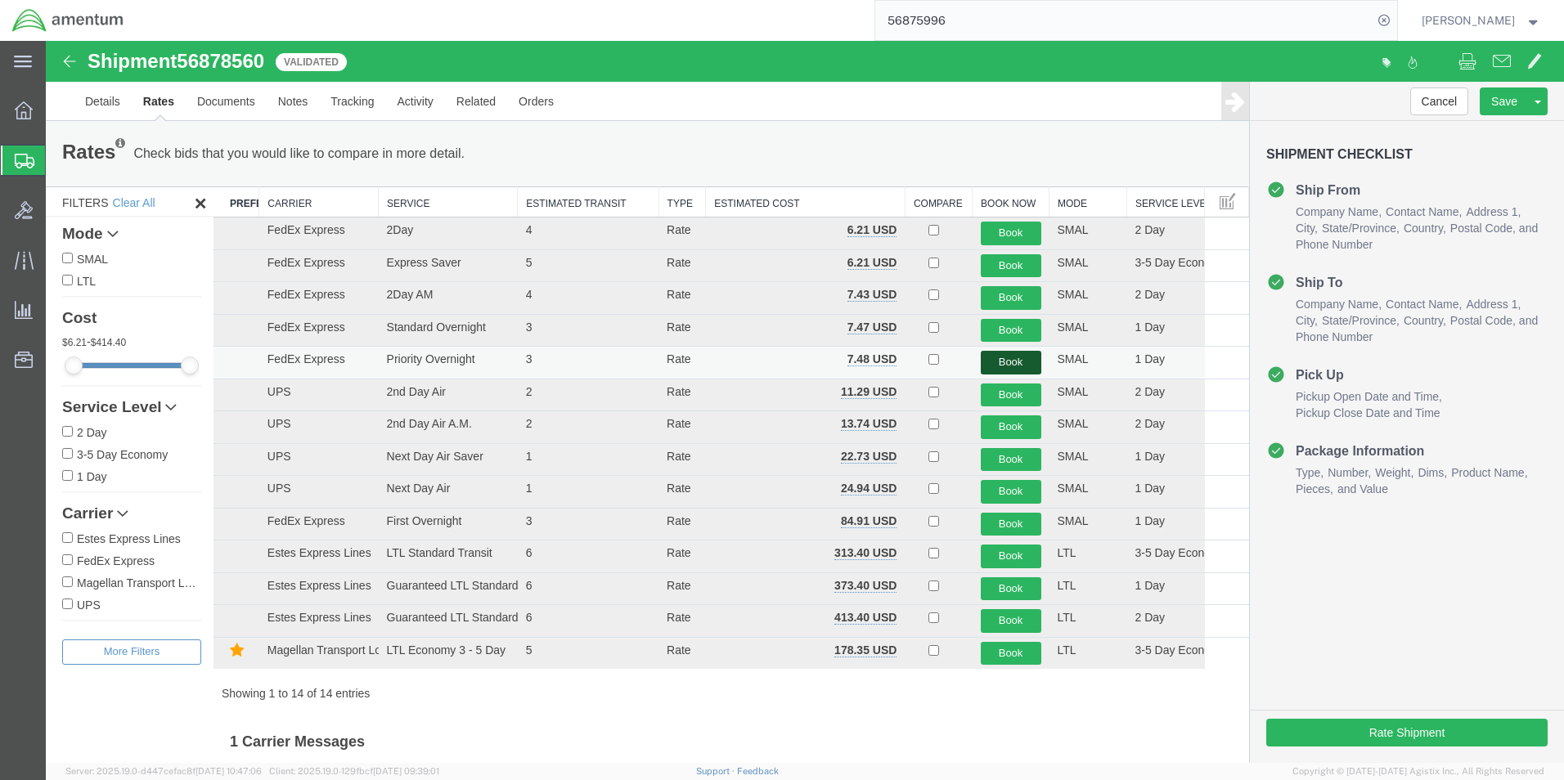
click at [993, 363] on button "Book" at bounding box center [1011, 363] width 61 height 24
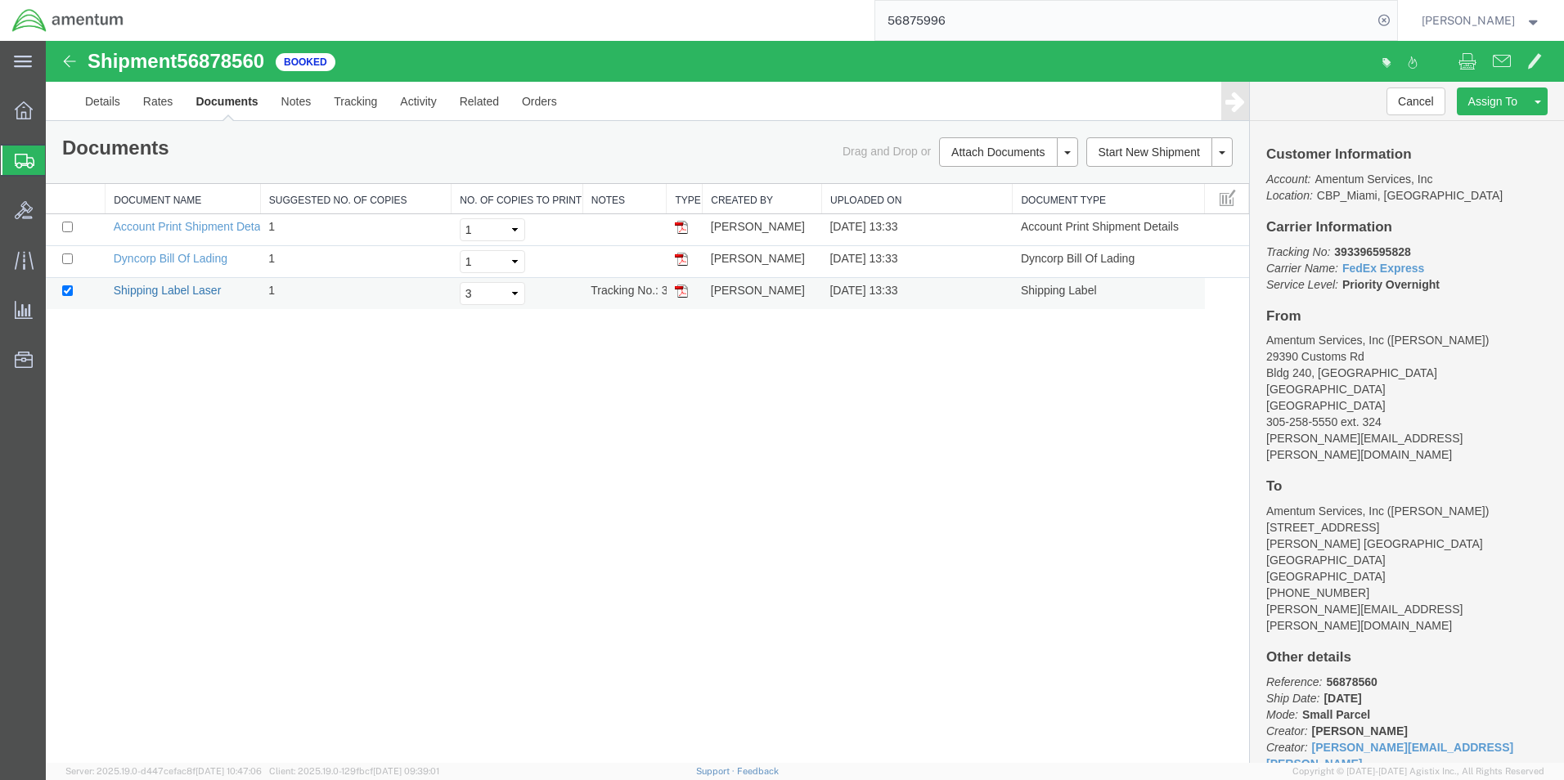
click at [159, 292] on link "Shipping Label Laser" at bounding box center [168, 290] width 108 height 13
